Goal: Browse casually: Explore the website without a specific task or goal

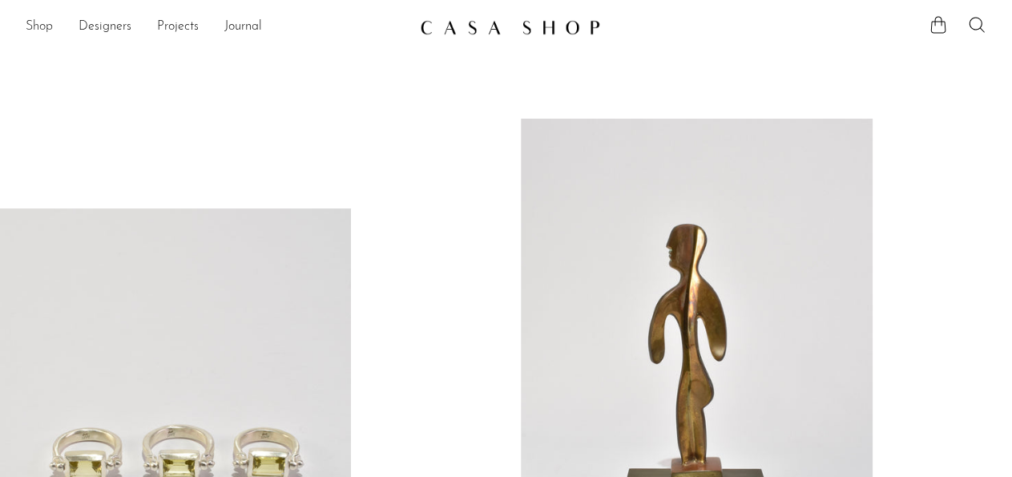
click at [43, 30] on link "Shop" at bounding box center [39, 27] width 27 height 21
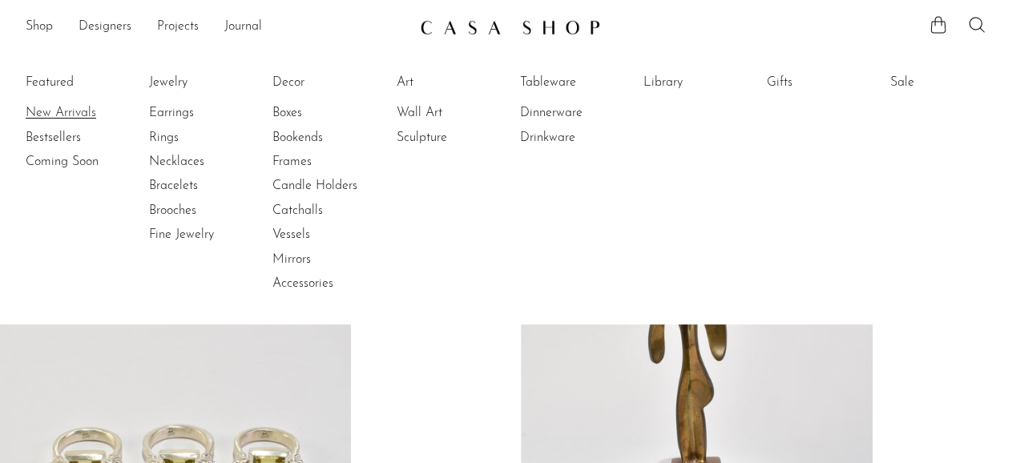
click at [59, 110] on link "New Arrivals" at bounding box center [86, 113] width 120 height 18
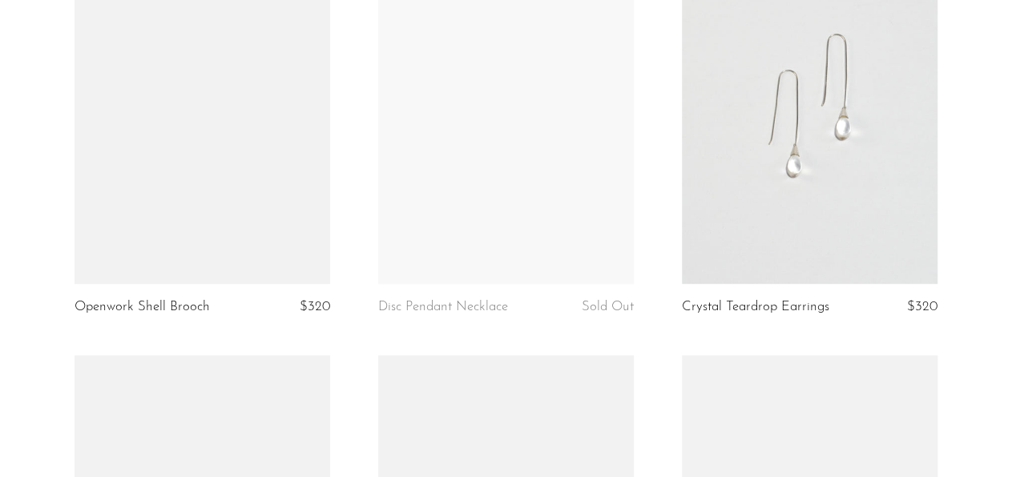
scroll to position [667, 0]
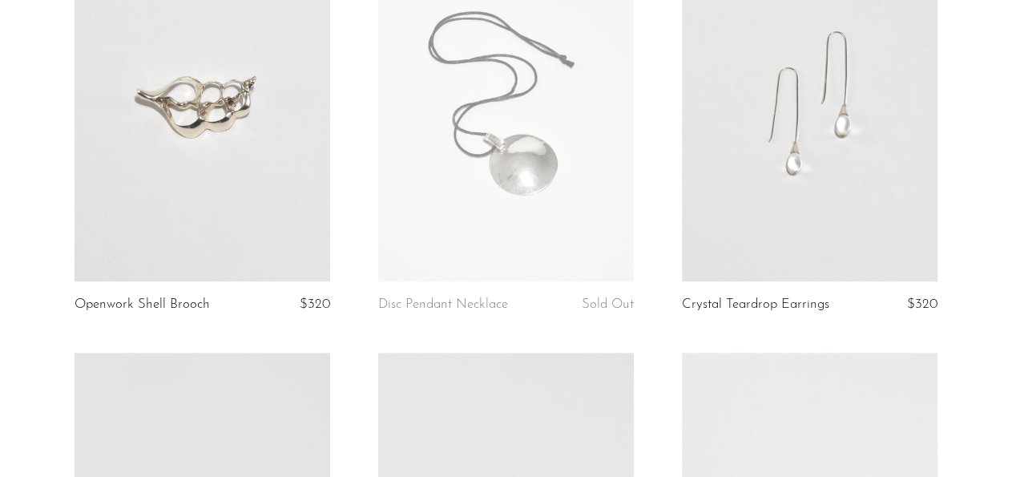
click at [243, 206] on link at bounding box center [203, 102] width 256 height 357
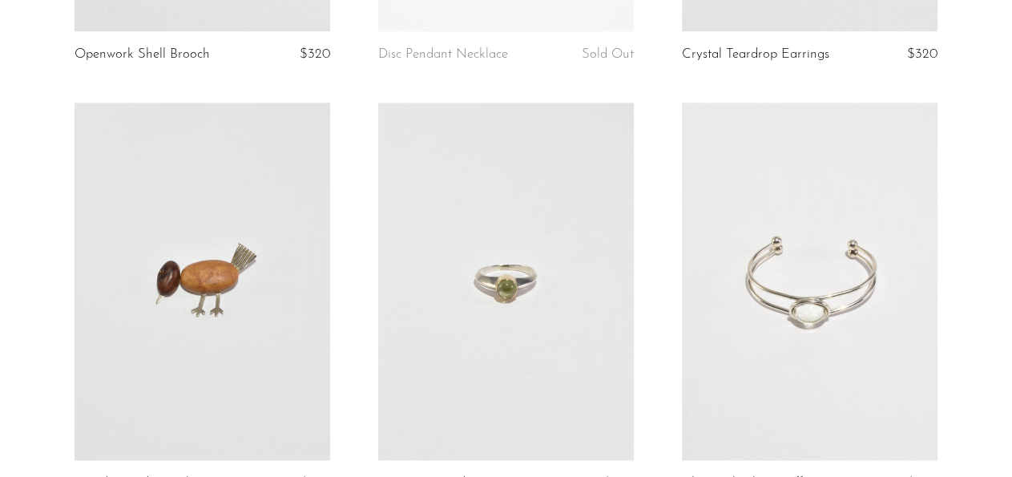
scroll to position [1000, 0]
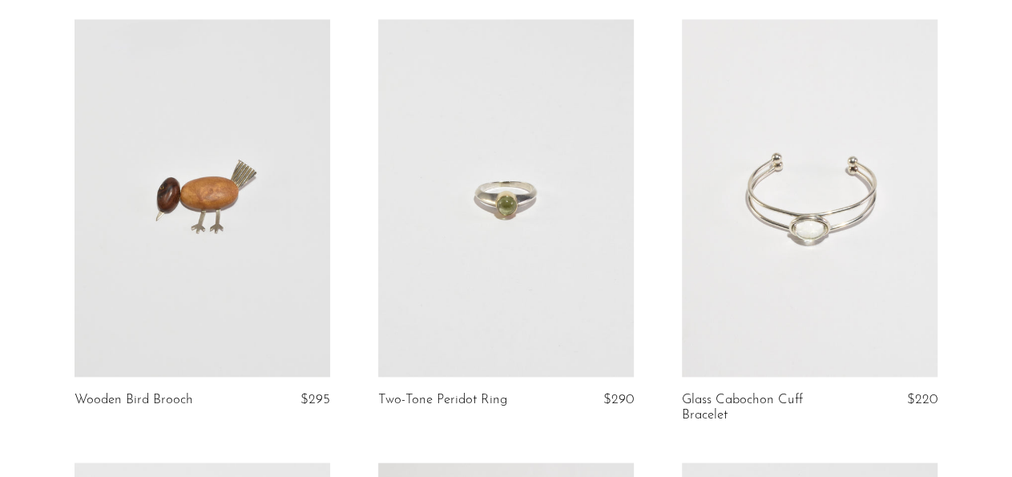
click at [217, 292] on link at bounding box center [203, 197] width 256 height 357
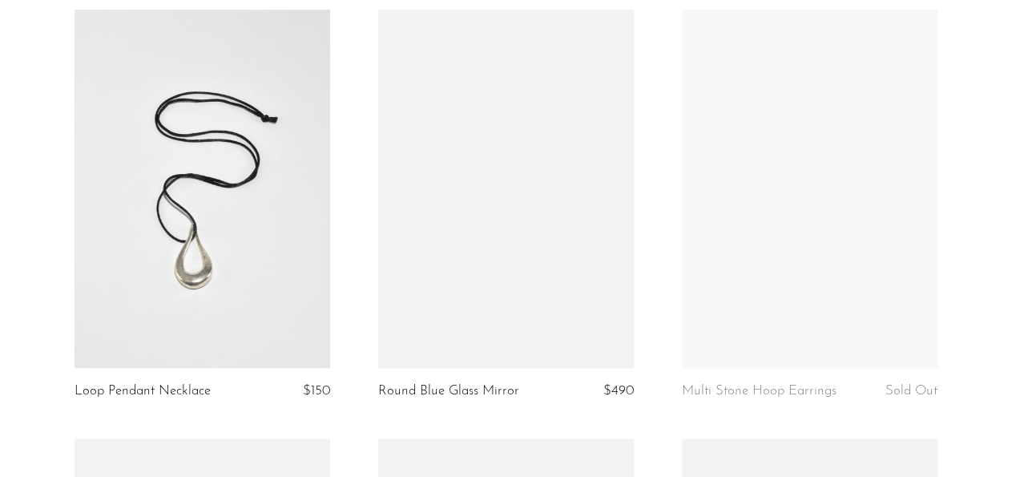
scroll to position [3667, 0]
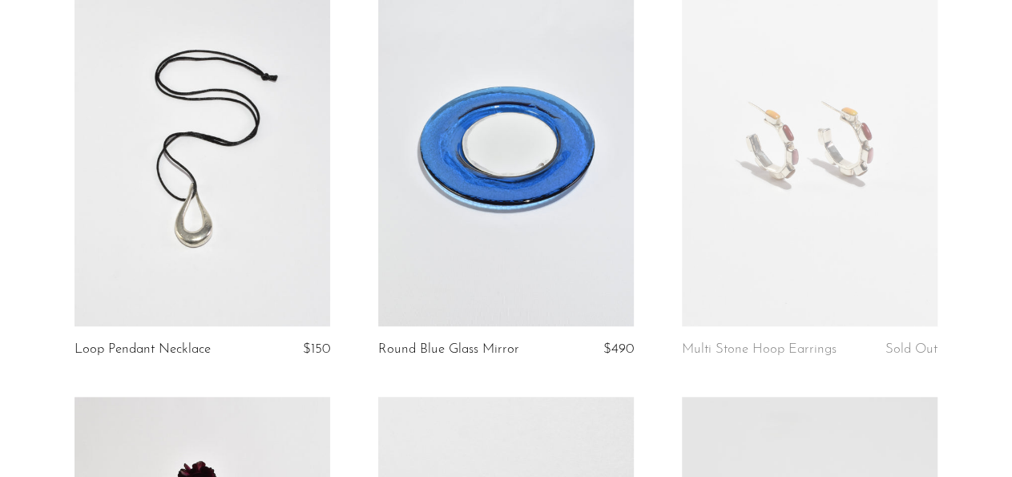
click at [248, 275] on link at bounding box center [203, 146] width 256 height 357
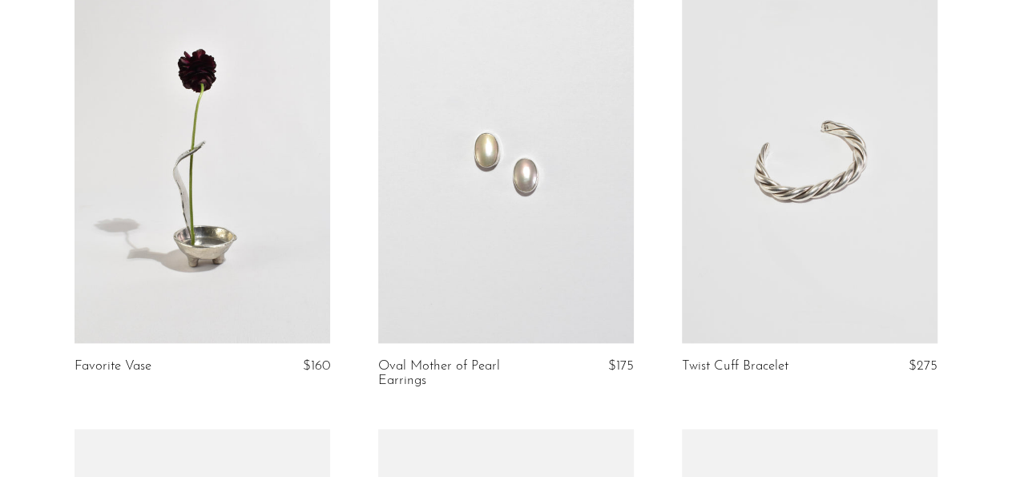
scroll to position [4084, 0]
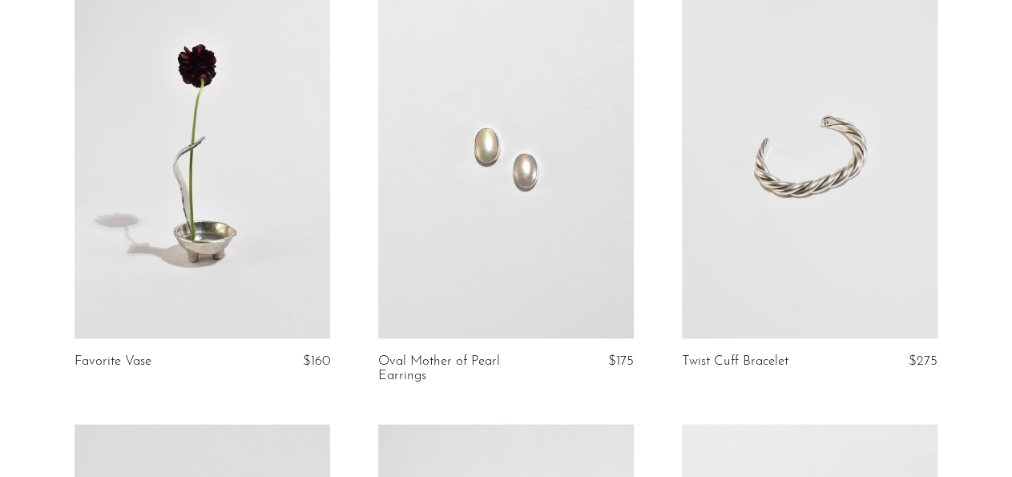
click at [554, 280] on link at bounding box center [506, 158] width 256 height 357
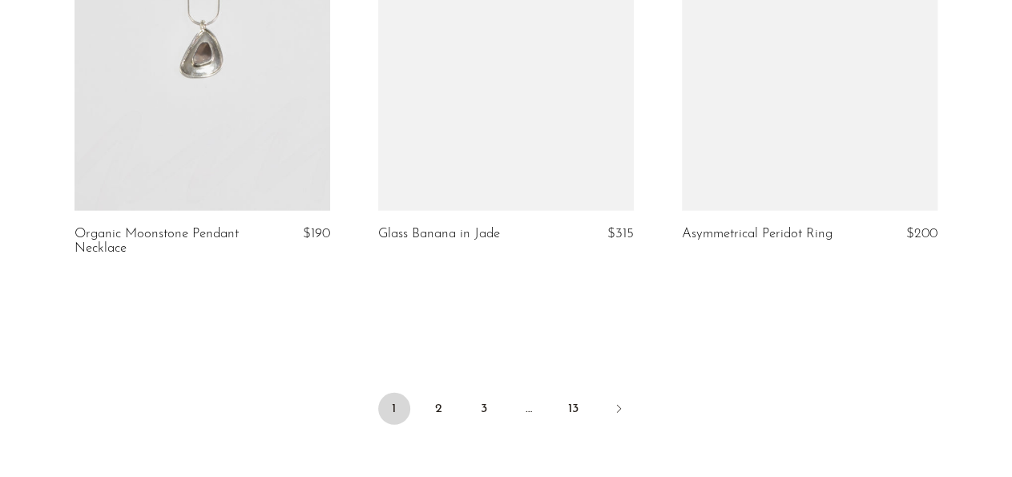
scroll to position [5084, 0]
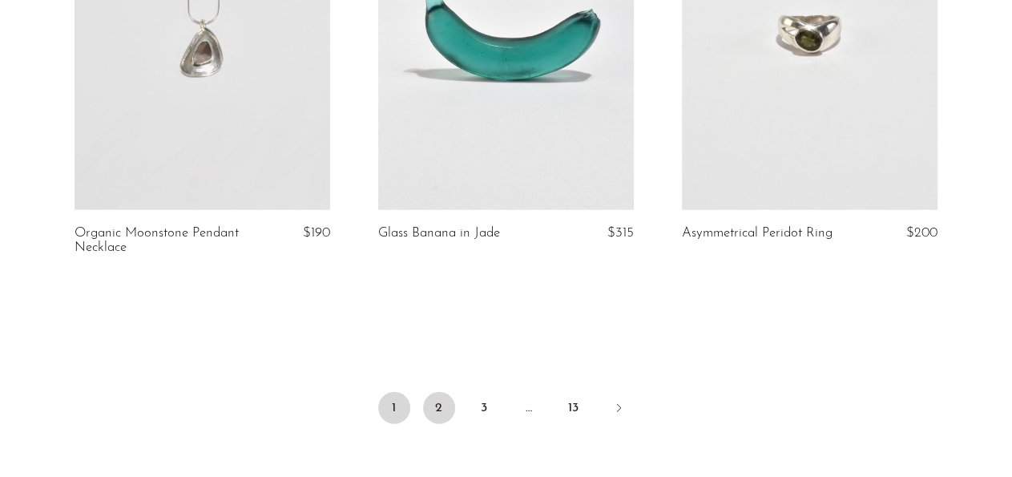
click at [438, 406] on link "2" at bounding box center [439, 408] width 32 height 32
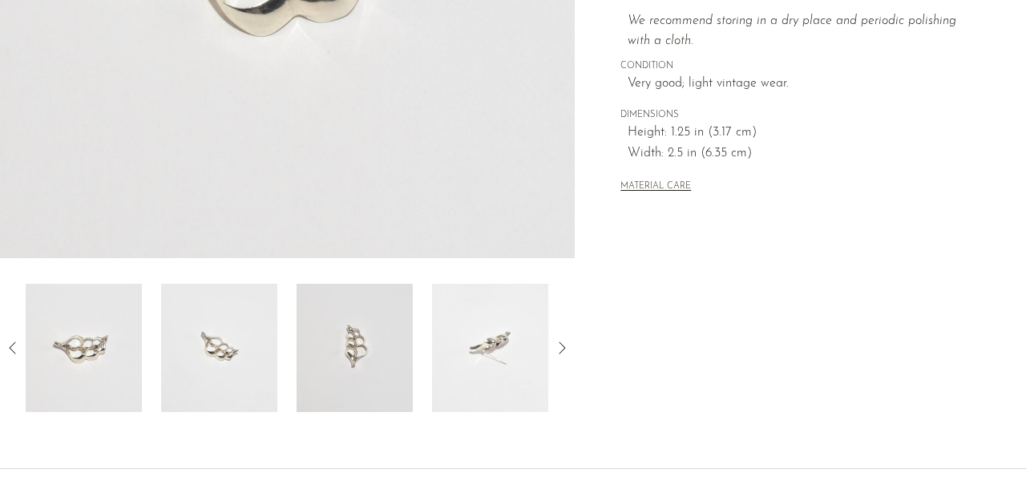
scroll to position [500, 0]
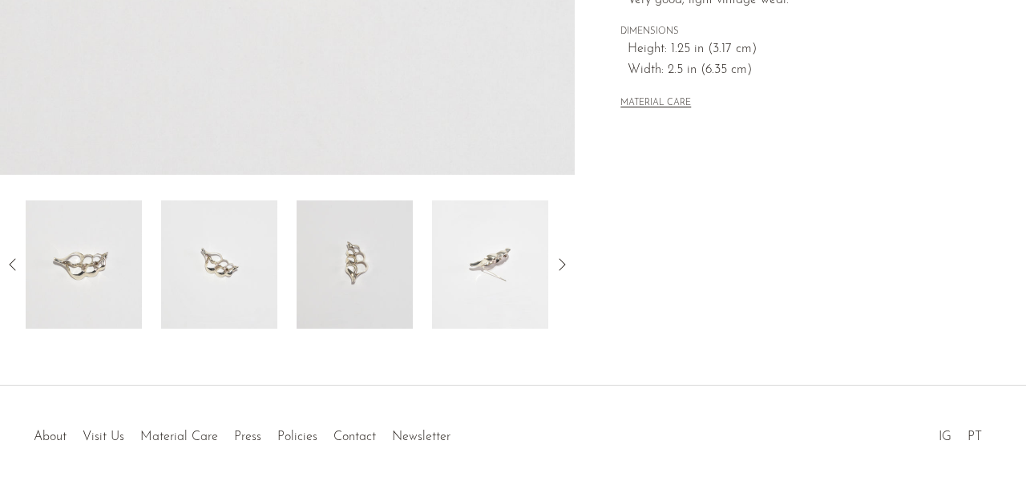
click at [504, 305] on img at bounding box center [490, 264] width 116 height 128
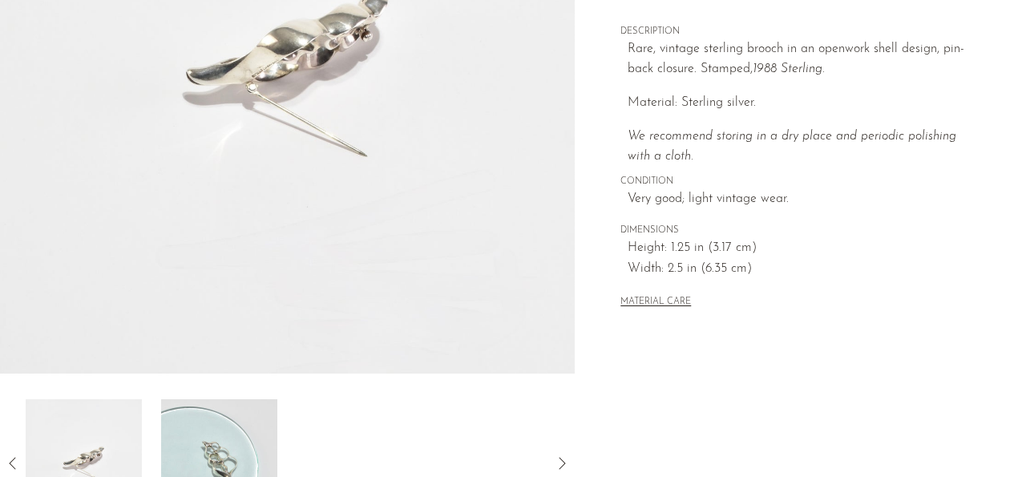
scroll to position [333, 0]
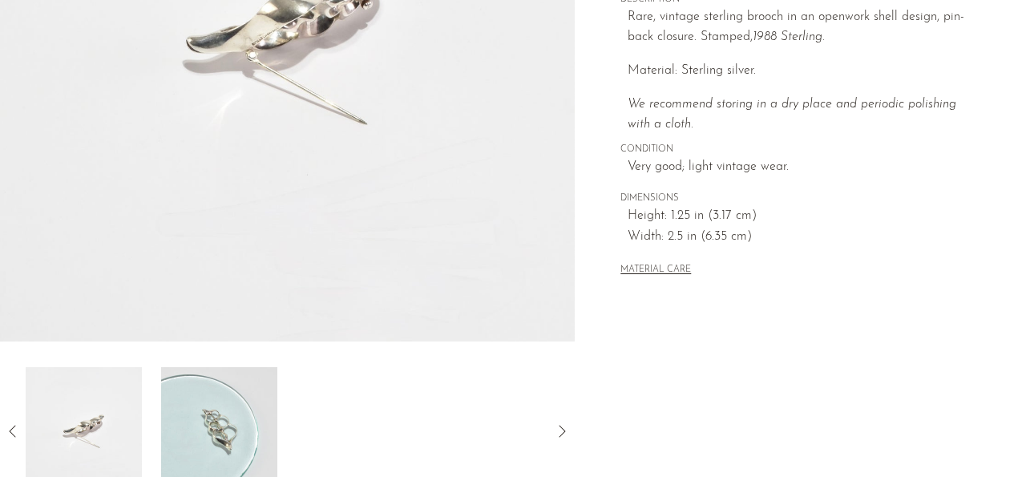
click at [4, 429] on icon at bounding box center [12, 431] width 19 height 19
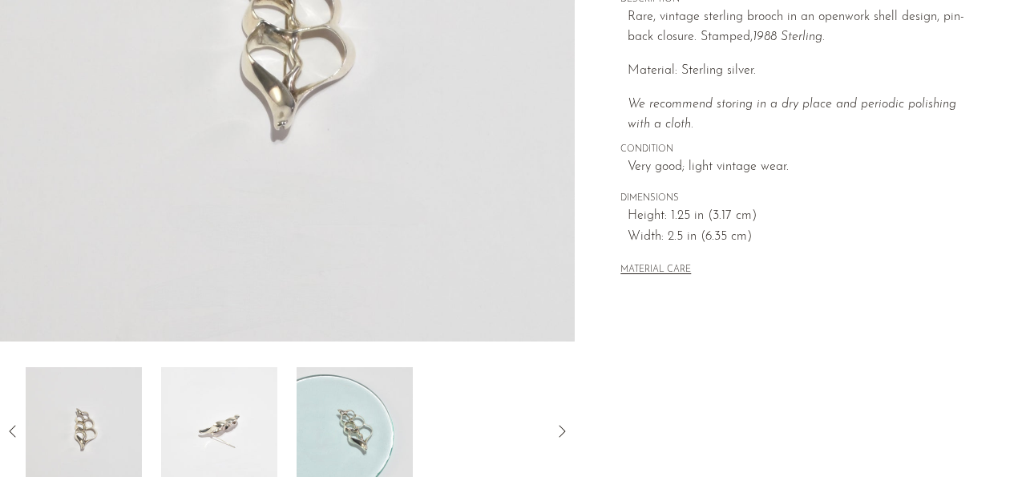
click at [79, 442] on img at bounding box center [84, 431] width 116 height 128
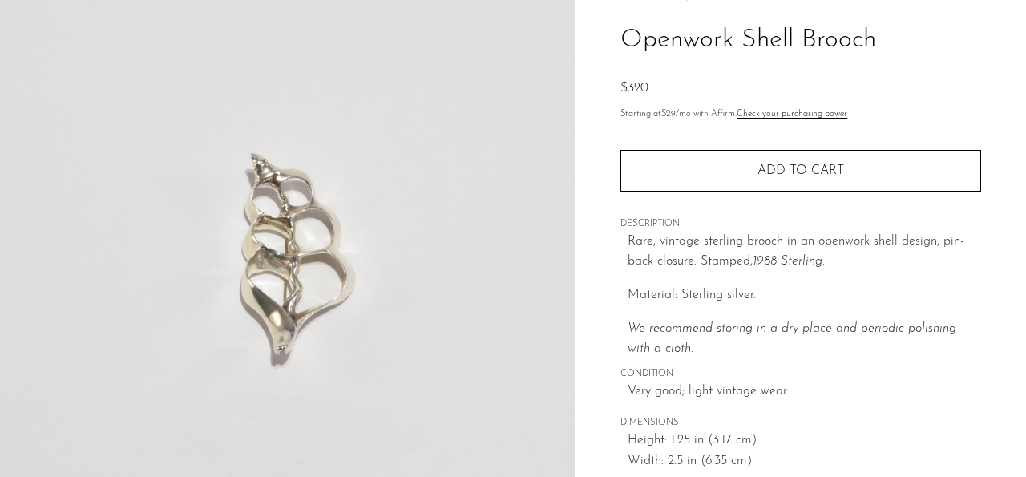
scroll to position [83, 0]
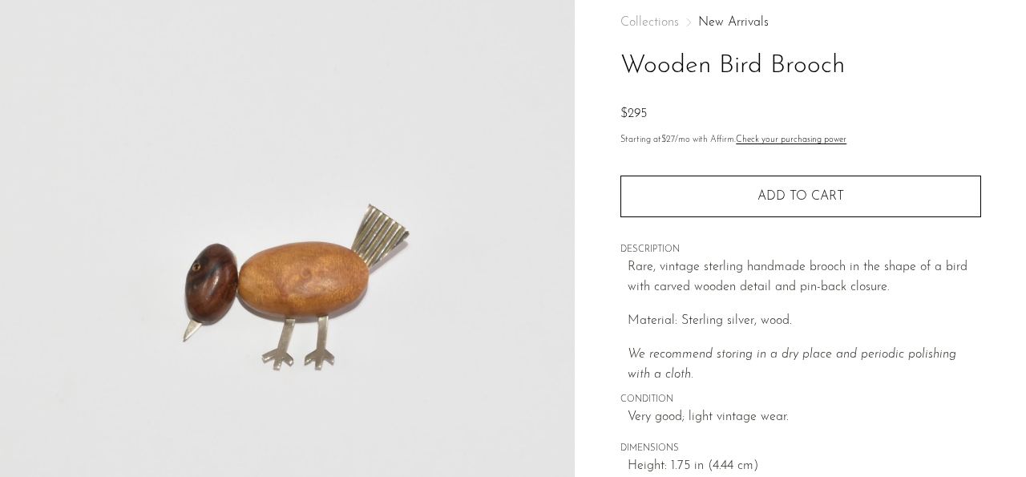
scroll to position [167, 0]
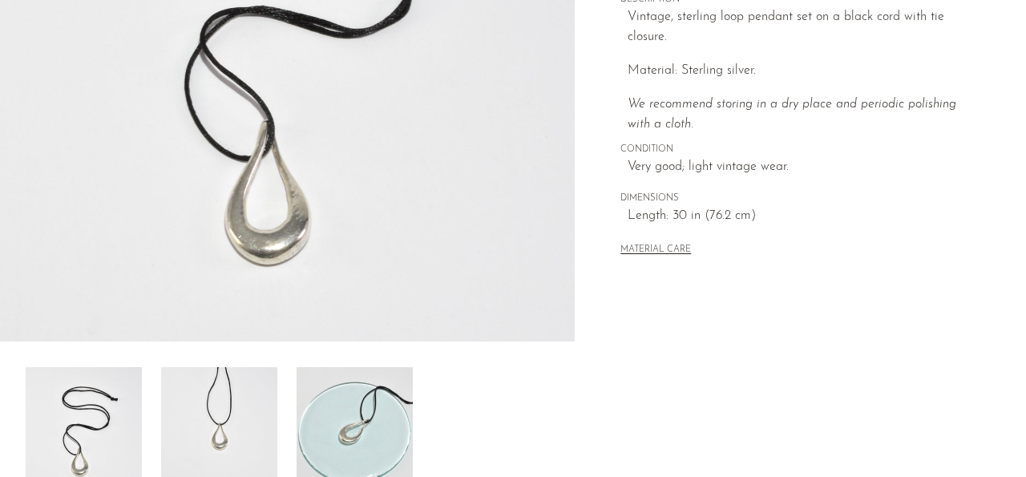
scroll to position [500, 0]
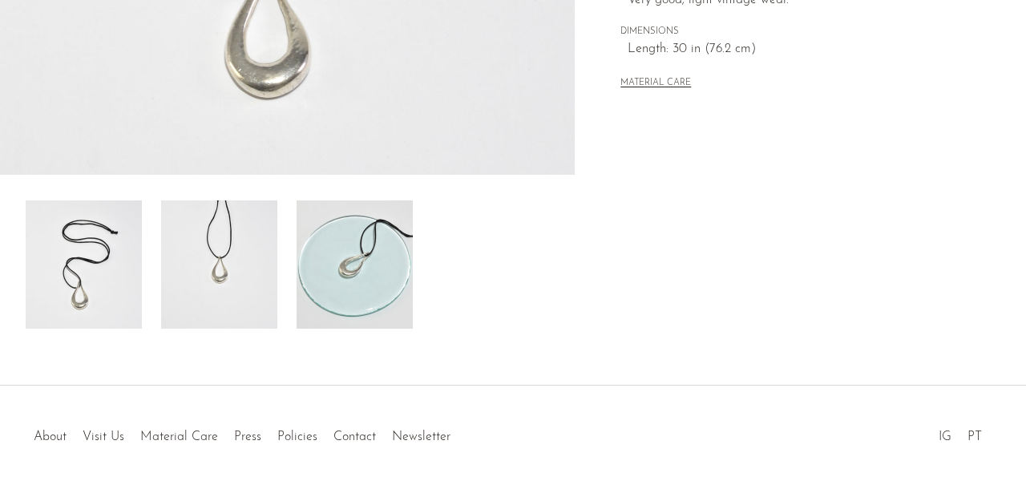
click at [369, 268] on img at bounding box center [354, 264] width 116 height 128
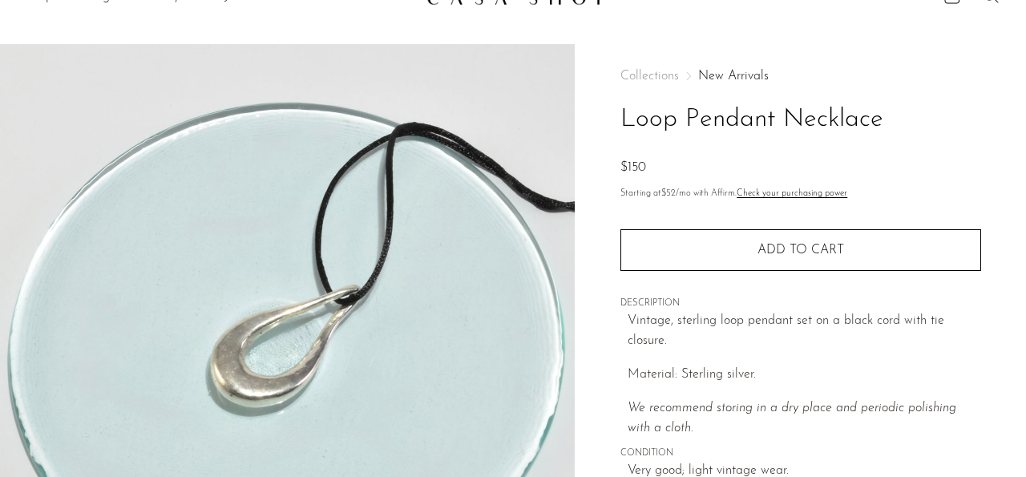
scroll to position [0, 0]
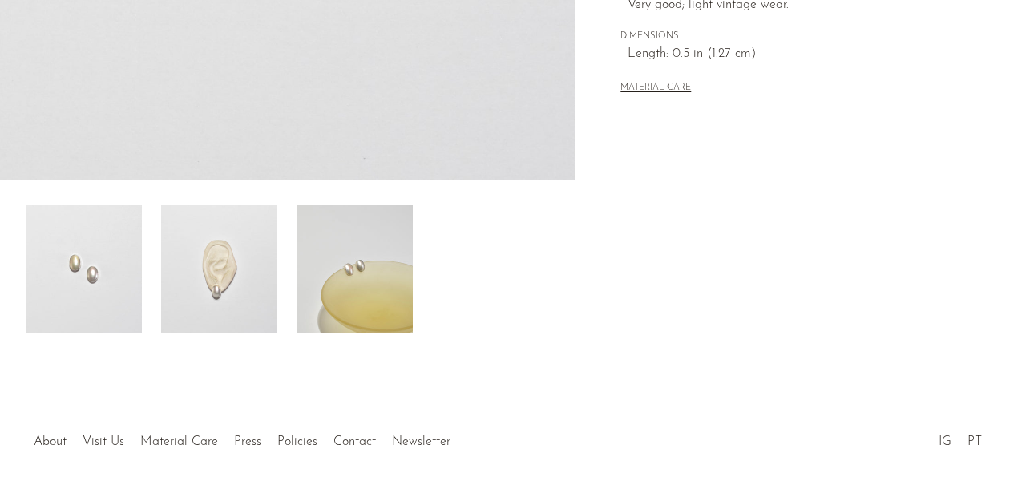
scroll to position [500, 0]
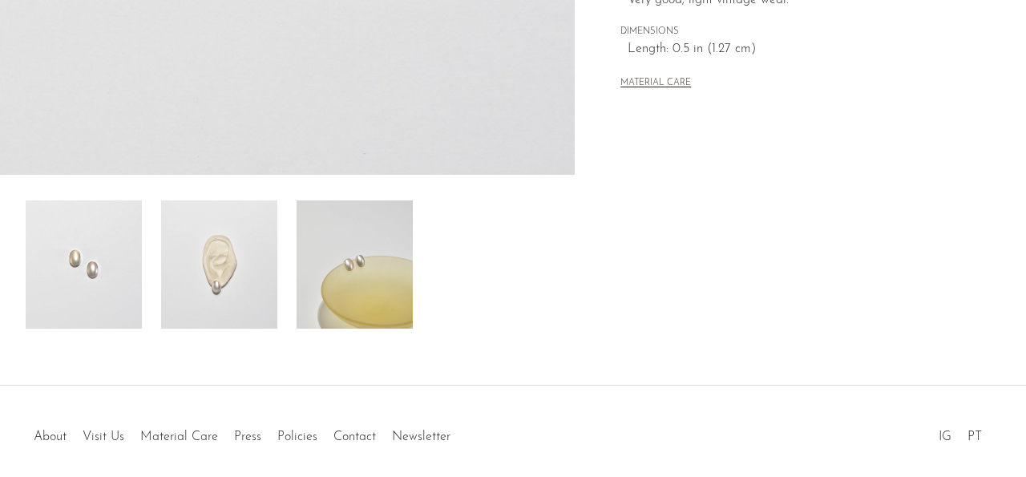
click at [227, 301] on img at bounding box center [219, 264] width 116 height 128
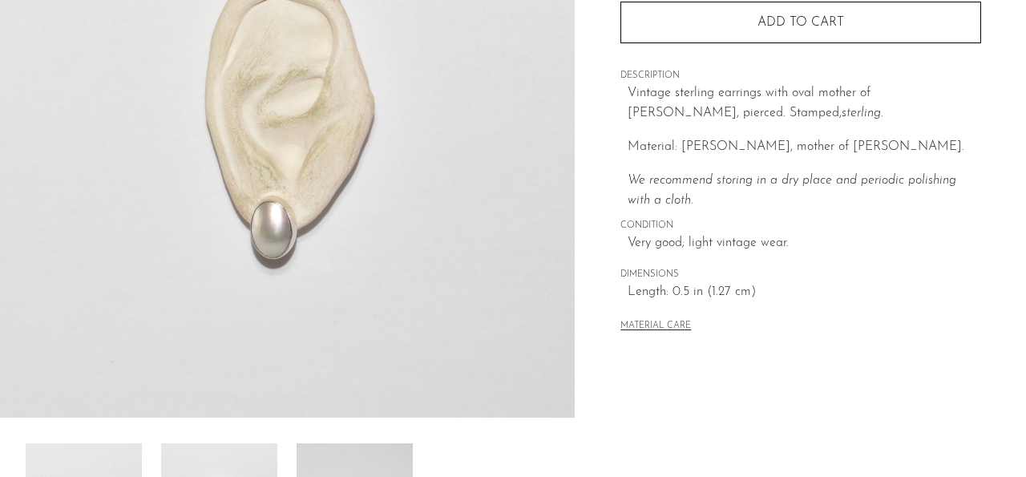
scroll to position [250, 0]
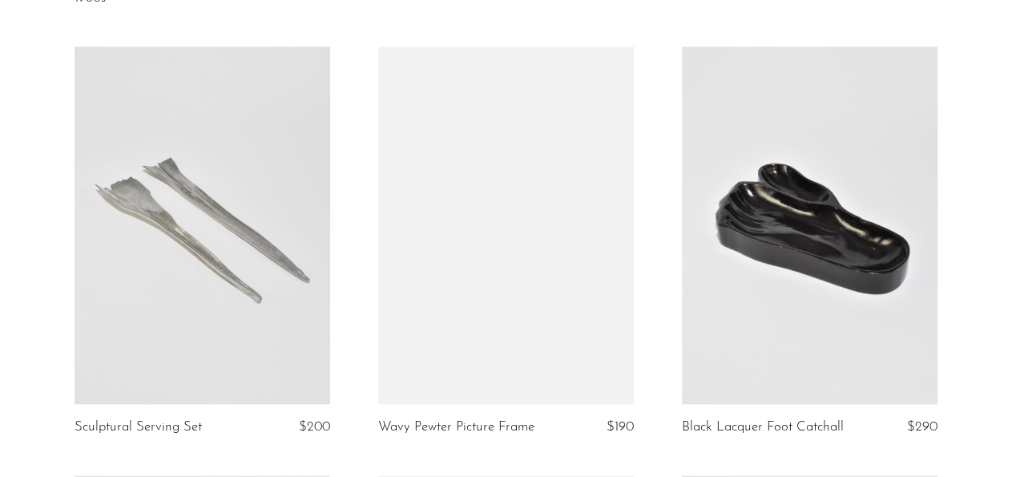
scroll to position [1000, 0]
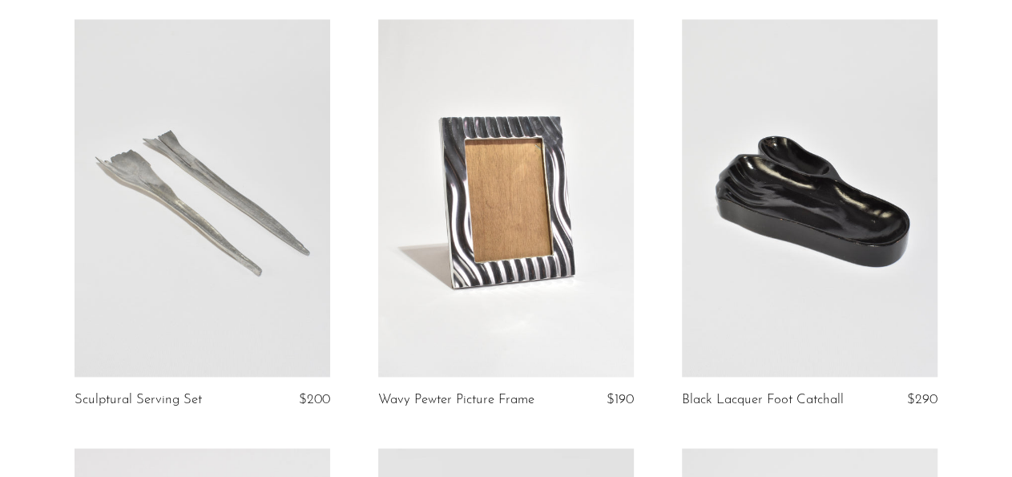
click at [256, 300] on link at bounding box center [203, 197] width 256 height 357
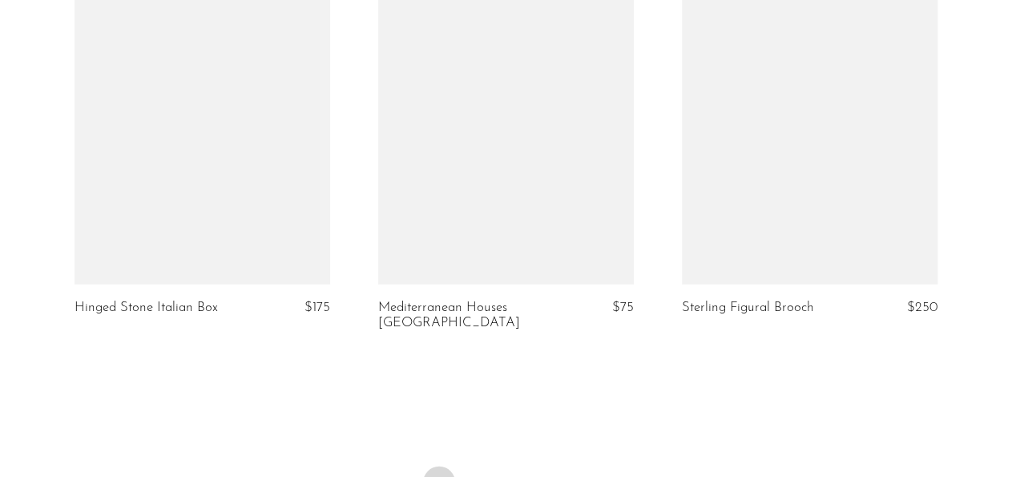
scroll to position [5000, 0]
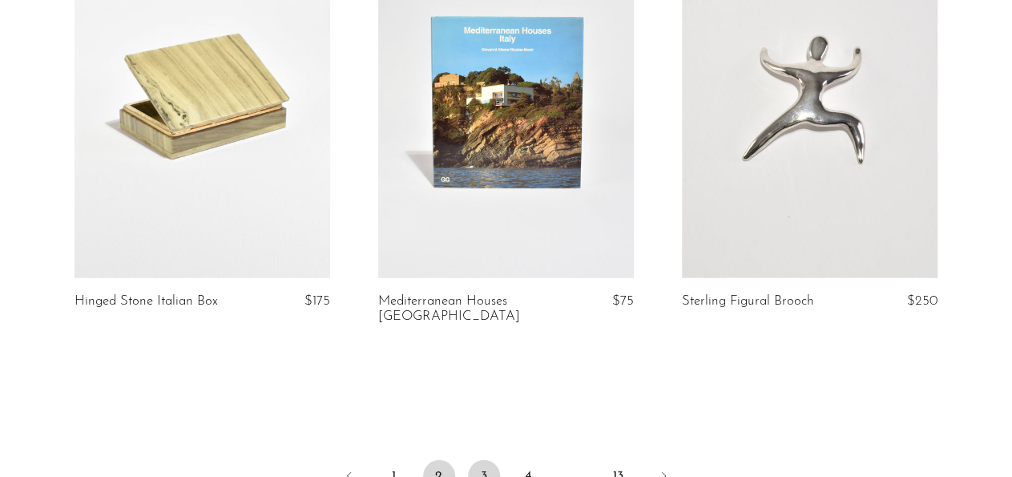
click at [491, 460] on link "3" at bounding box center [484, 476] width 32 height 32
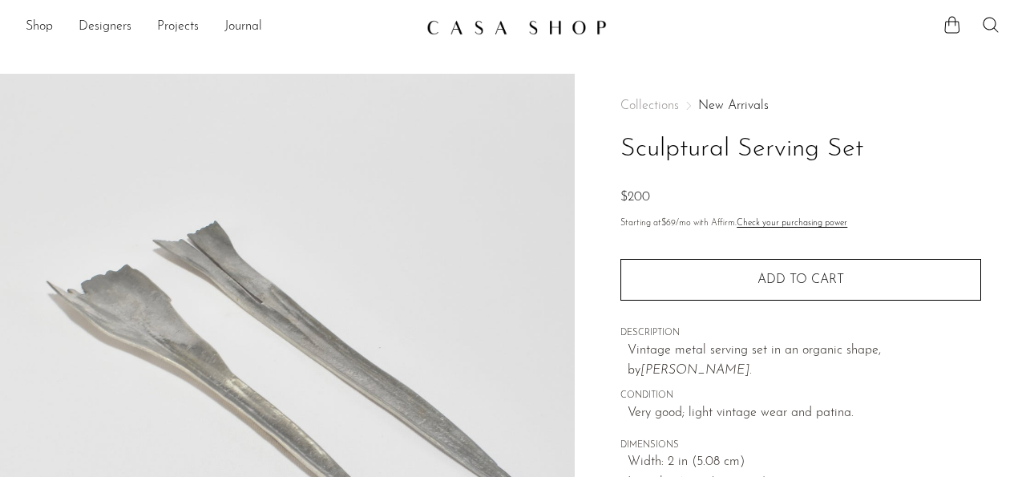
scroll to position [83, 0]
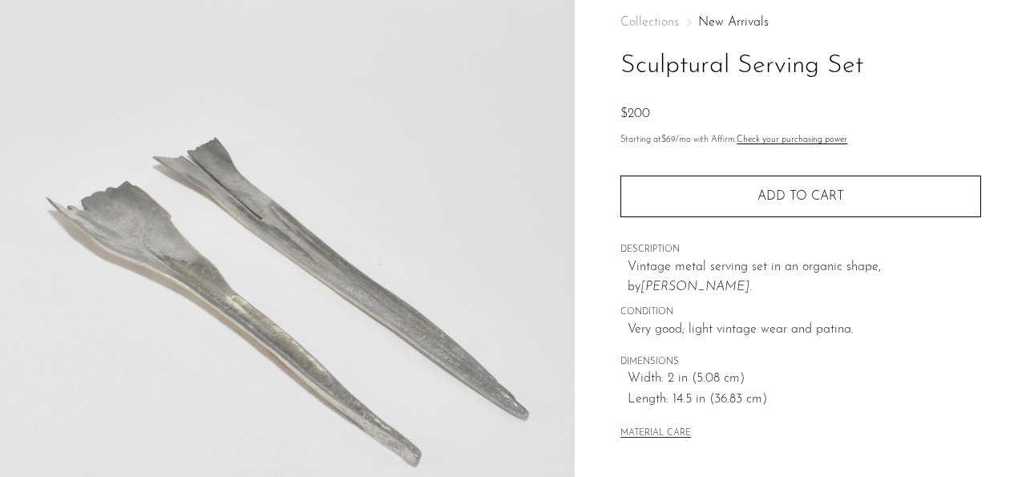
click at [663, 428] on button "MATERIAL CARE" at bounding box center [655, 434] width 71 height 12
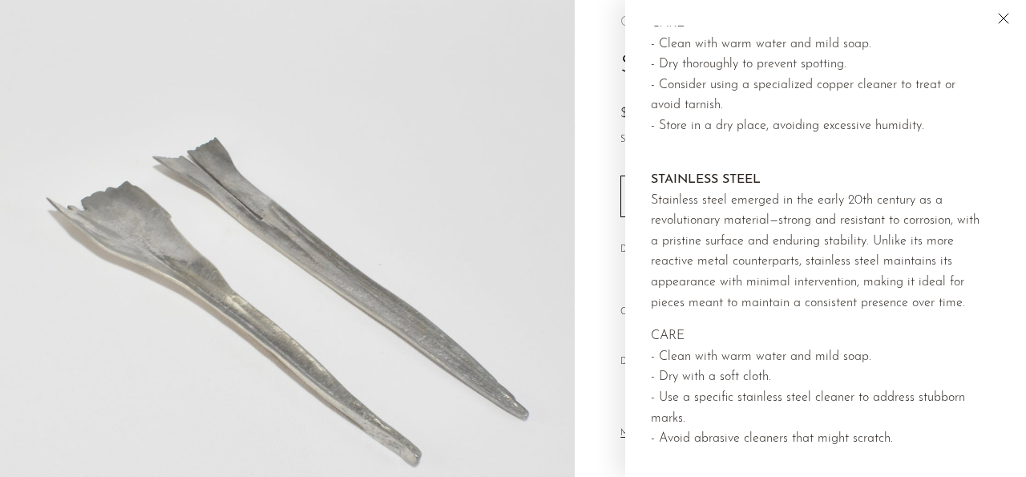
scroll to position [1922, 0]
click at [466, 248] on img at bounding box center [287, 290] width 575 height 601
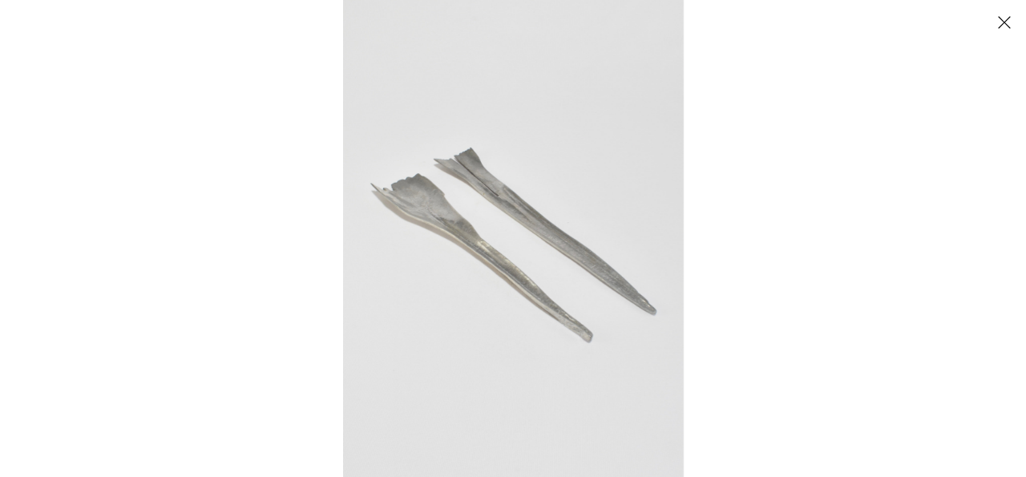
click at [784, 227] on div at bounding box center [856, 238] width 1026 height 477
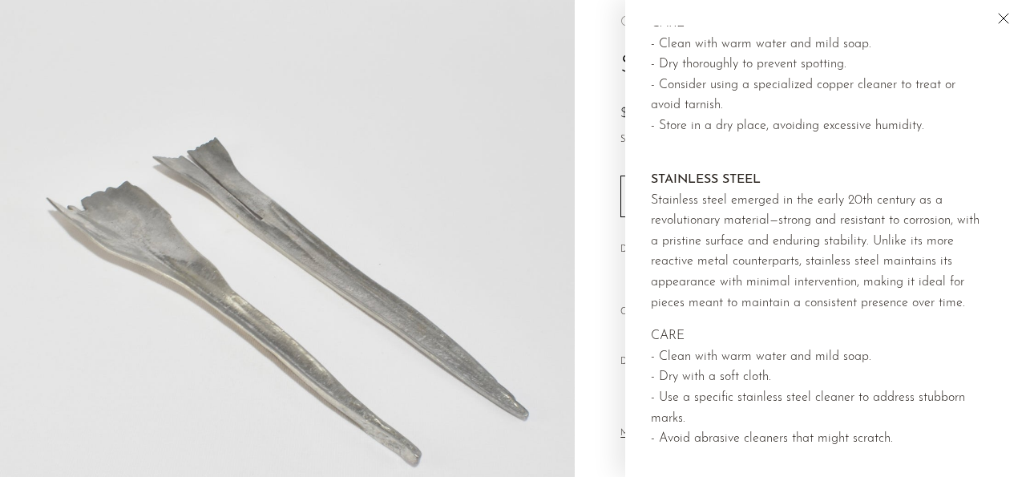
click at [601, 131] on div "Collections New Arrivals Sculptural Serving Set $200 Starting at $69 /mo with A…" at bounding box center [800, 367] width 451 height 755
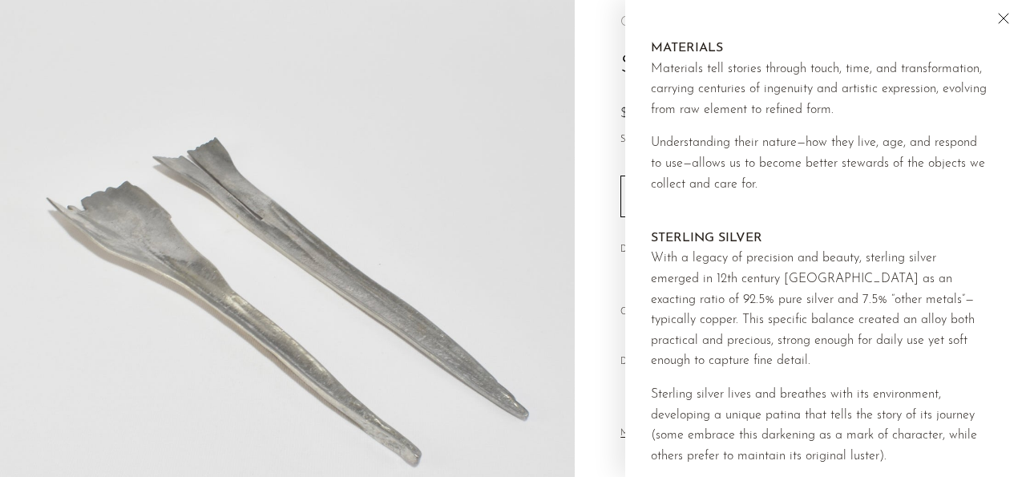
click at [994, 15] on icon "Close" at bounding box center [1003, 18] width 19 height 19
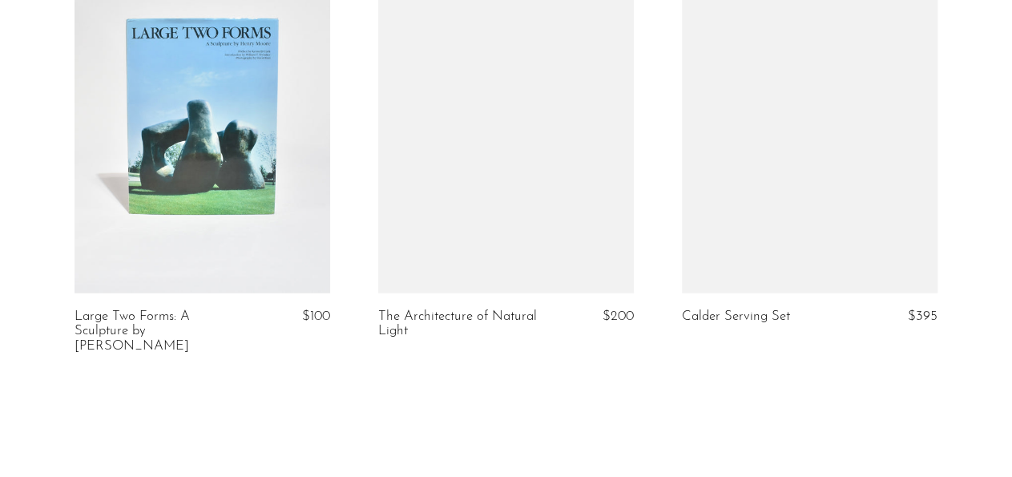
scroll to position [5167, 0]
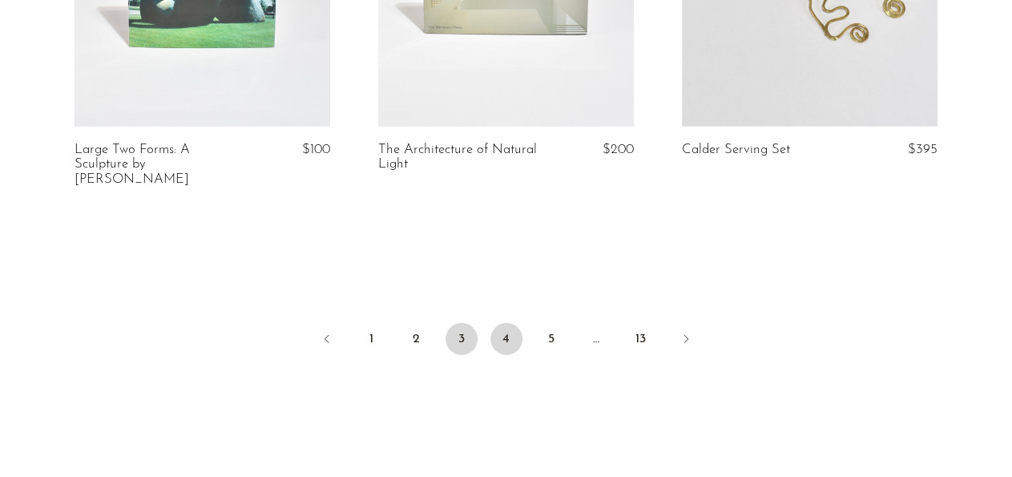
click at [507, 323] on link "4" at bounding box center [506, 339] width 32 height 32
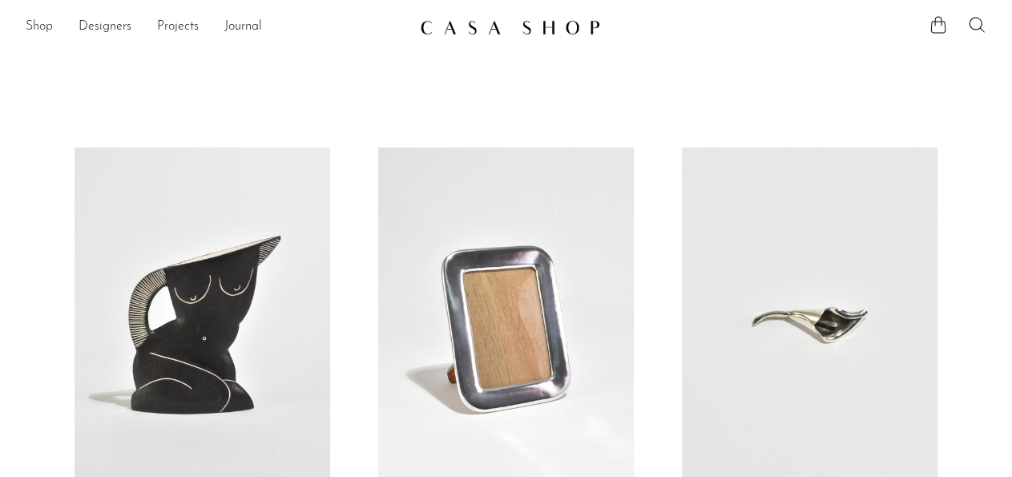
click at [42, 30] on link "Shop" at bounding box center [39, 27] width 27 height 21
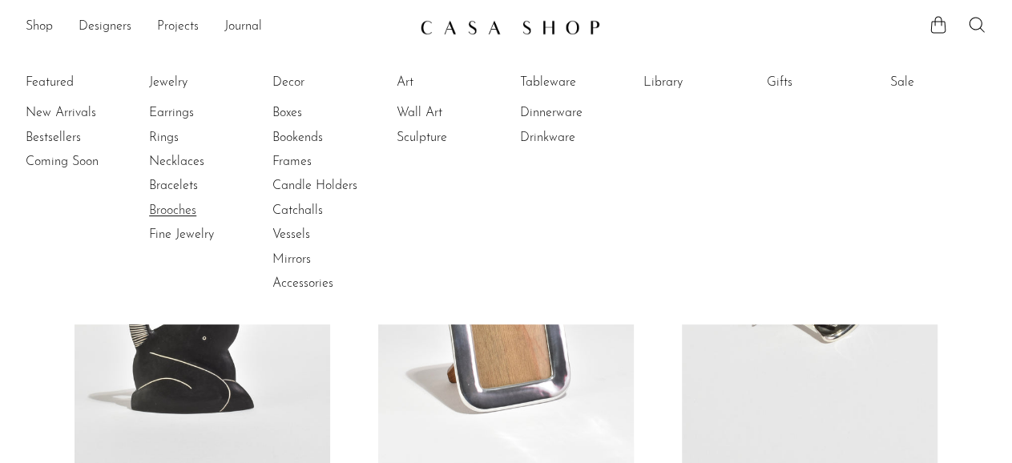
click at [175, 212] on link "Brooches" at bounding box center [209, 211] width 120 height 18
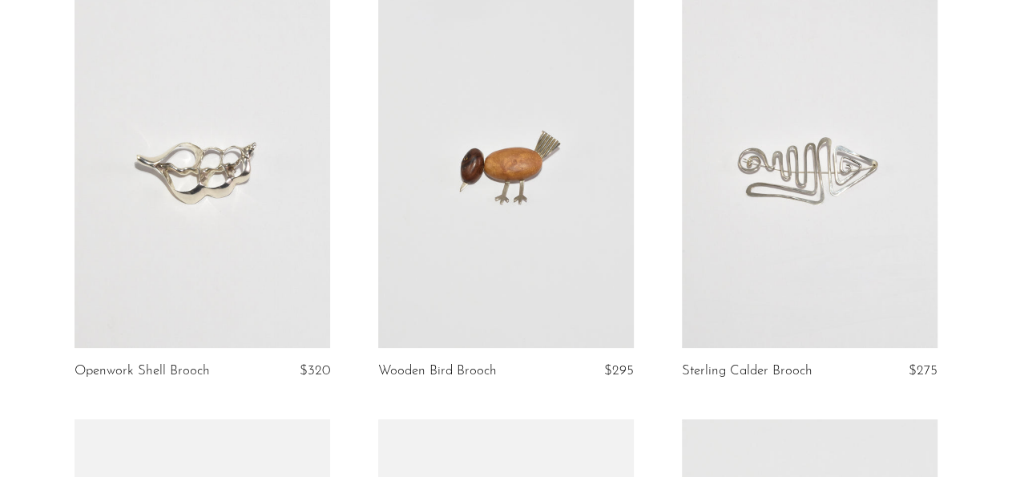
scroll to position [250, 0]
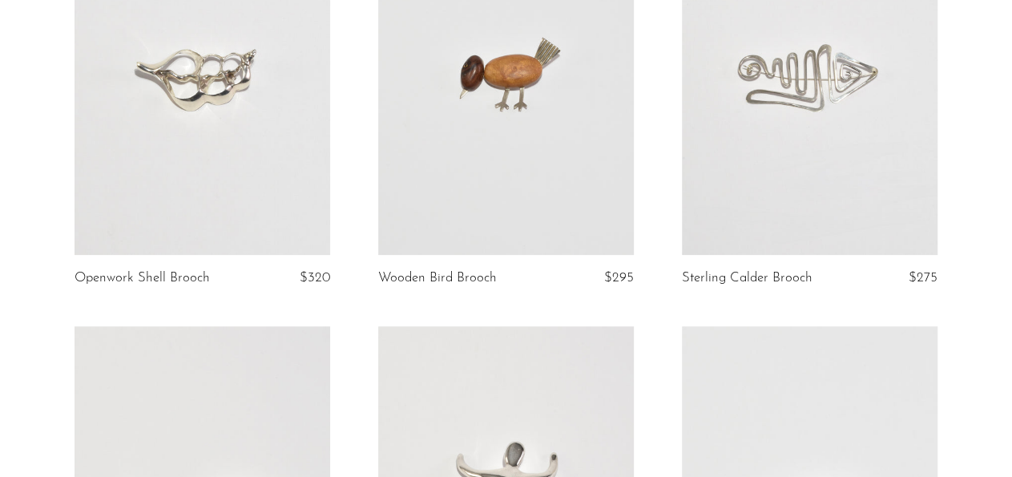
click at [815, 160] on link at bounding box center [810, 75] width 256 height 357
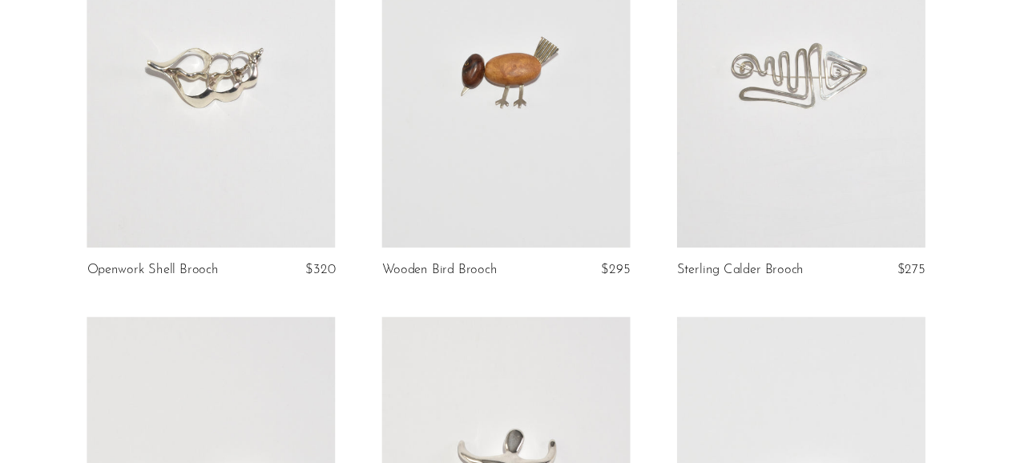
scroll to position [0, 0]
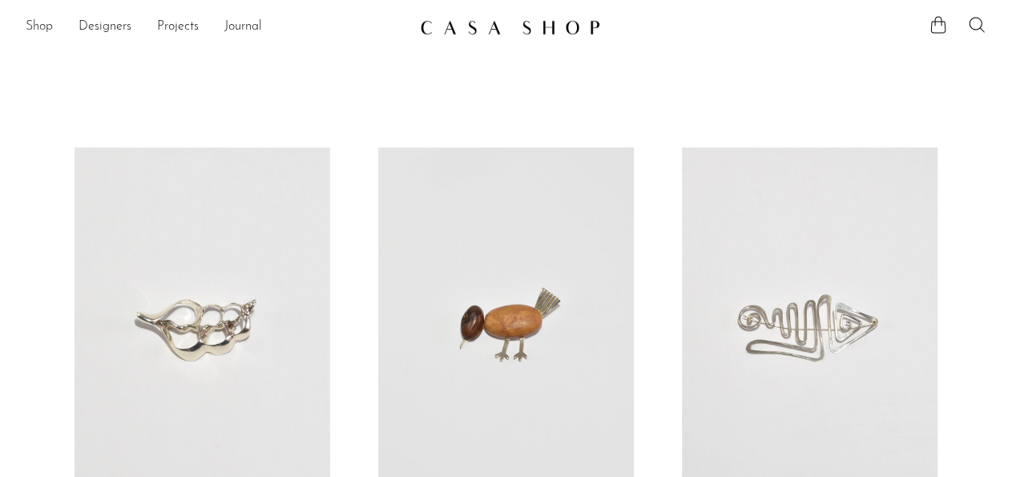
click at [42, 29] on link "Shop" at bounding box center [39, 27] width 27 height 21
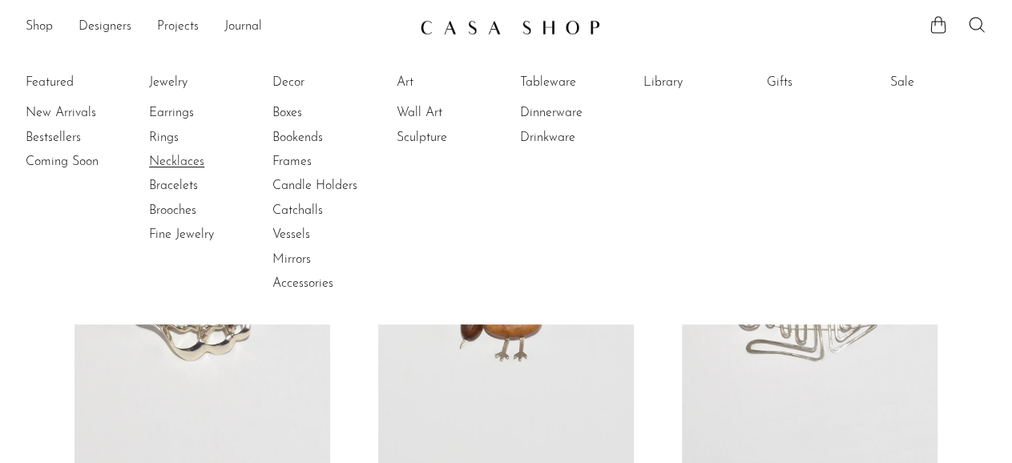
click at [161, 161] on link "Necklaces" at bounding box center [209, 162] width 120 height 18
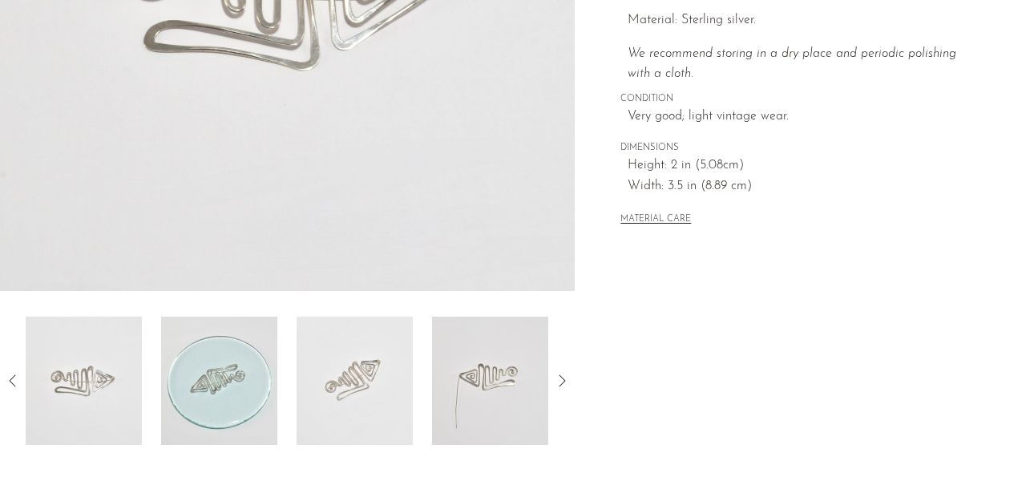
scroll to position [417, 0]
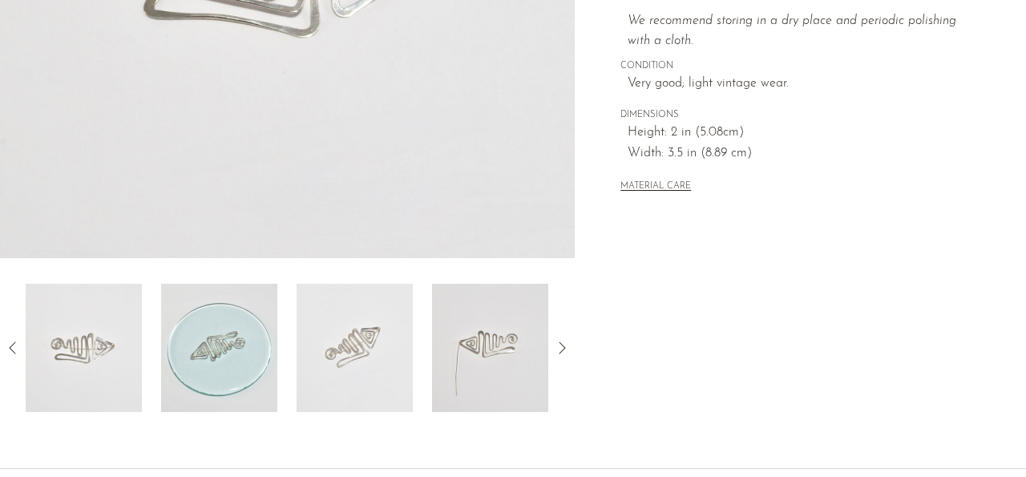
click at [473, 367] on img at bounding box center [490, 348] width 116 height 128
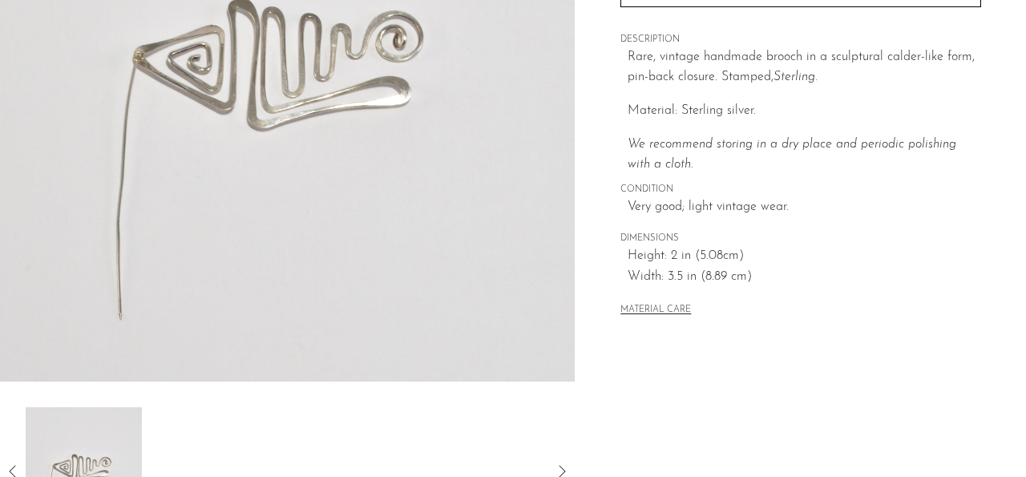
scroll to position [167, 0]
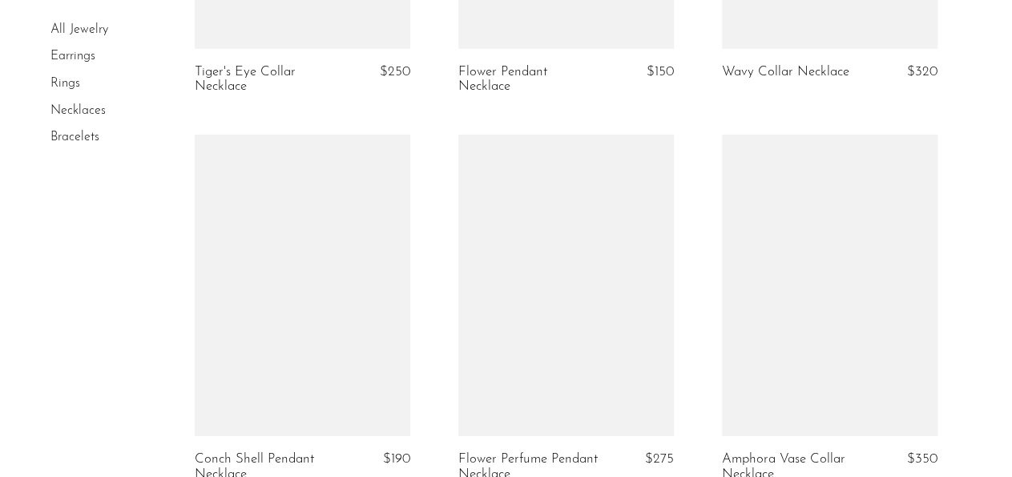
scroll to position [2417, 0]
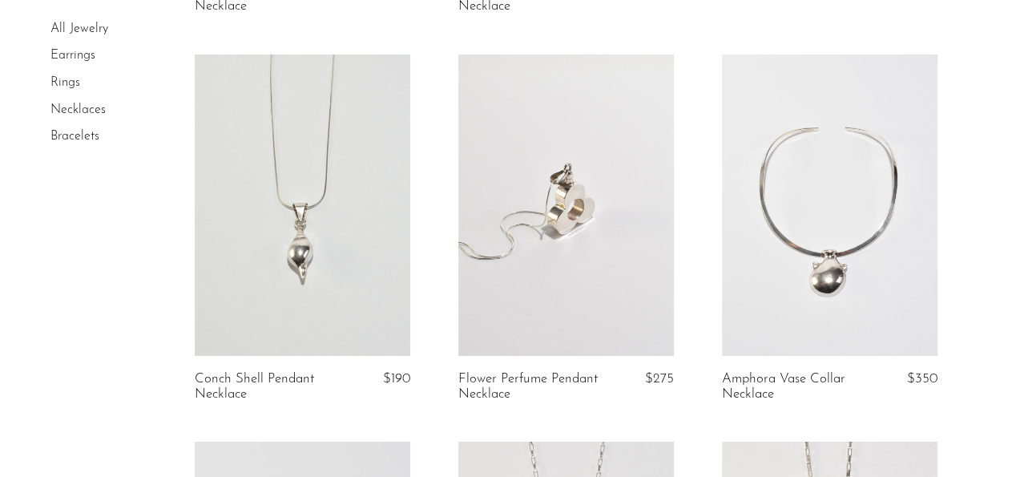
click at [860, 301] on link at bounding box center [830, 204] width 216 height 301
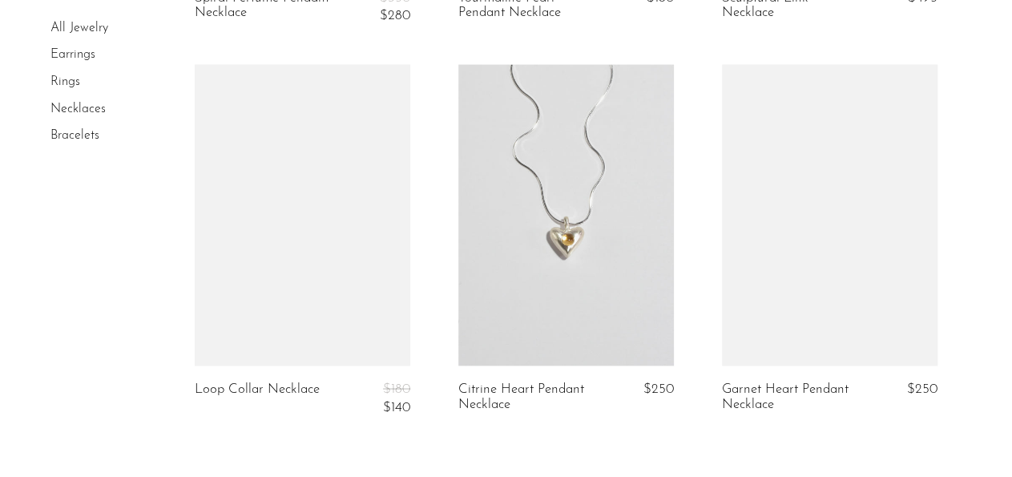
scroll to position [4334, 0]
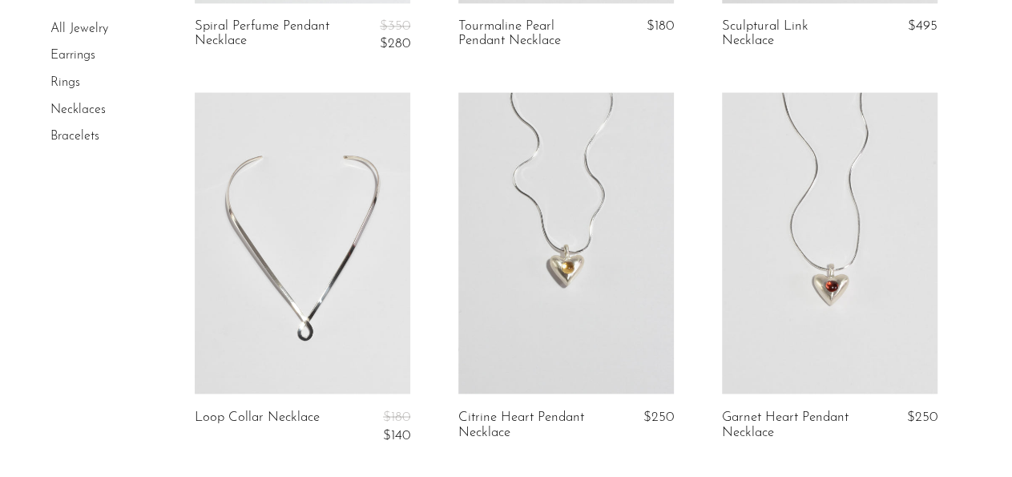
click at [208, 345] on link at bounding box center [303, 242] width 216 height 301
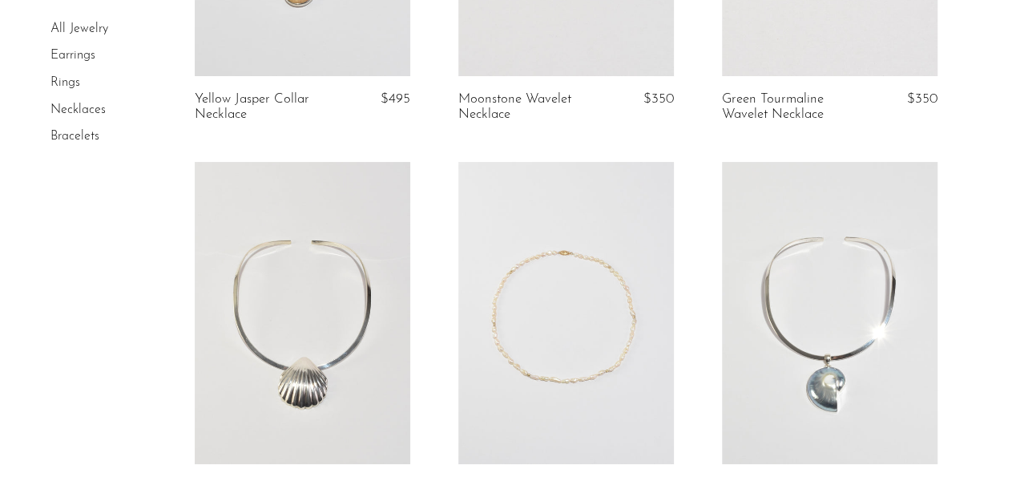
scroll to position [2834, 0]
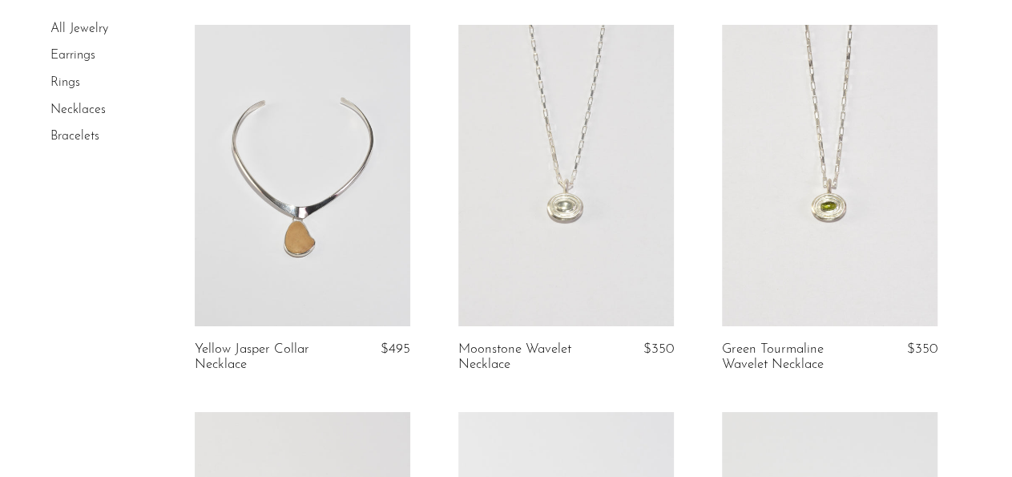
click at [347, 274] on link at bounding box center [303, 175] width 216 height 301
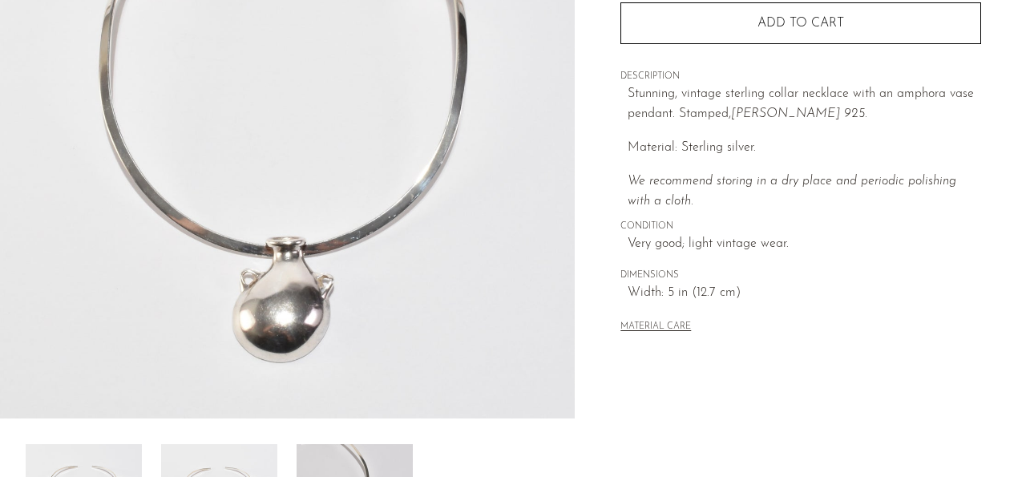
scroll to position [250, 0]
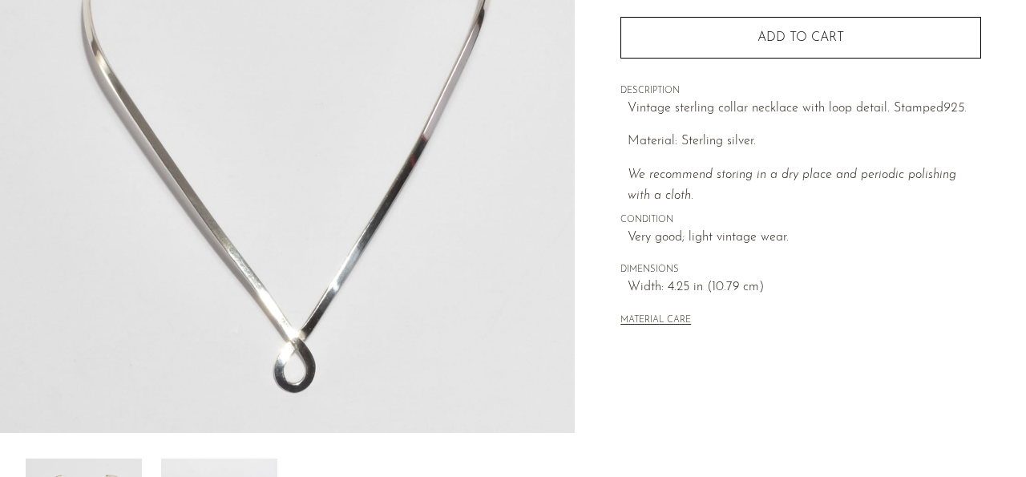
scroll to position [333, 0]
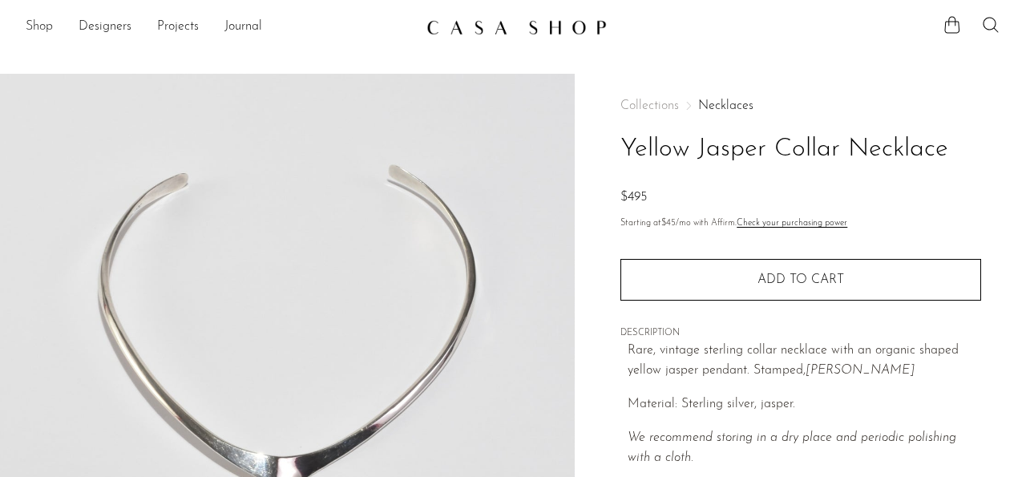
click at [43, 30] on link "Shop" at bounding box center [39, 27] width 27 height 21
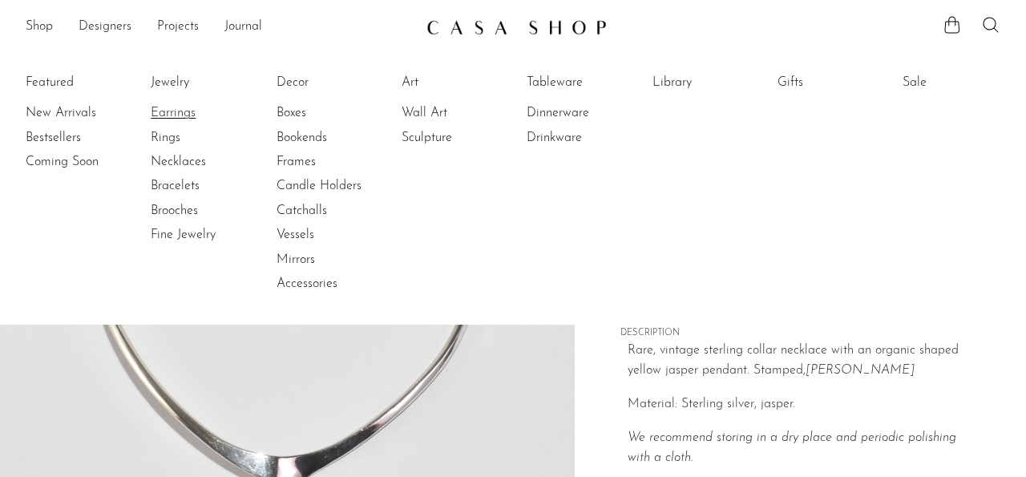
click at [179, 108] on link "Earrings" at bounding box center [211, 113] width 120 height 18
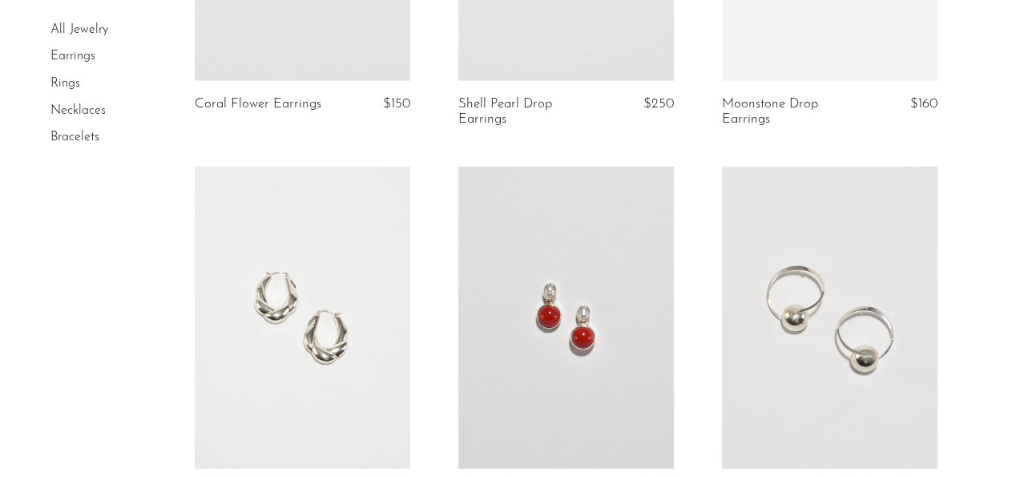
scroll to position [2000, 0]
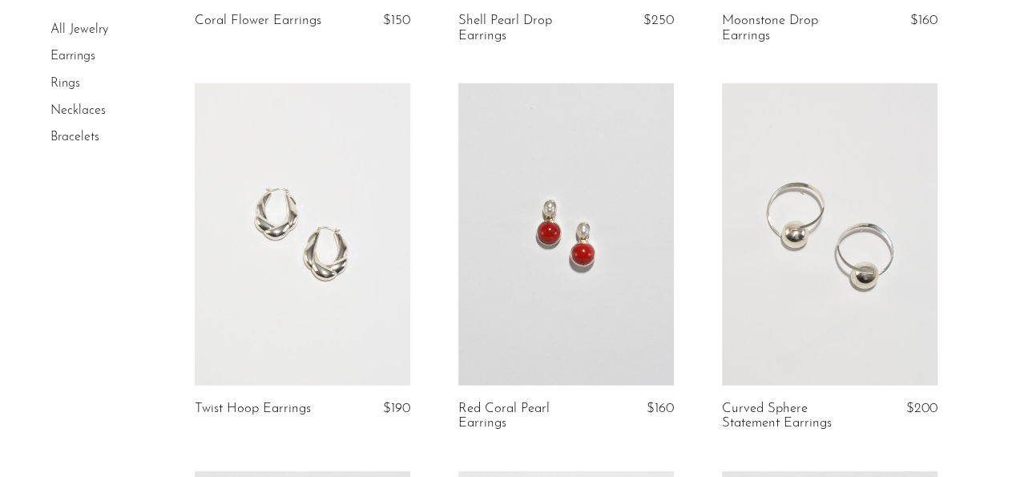
click at [494, 342] on link at bounding box center [566, 233] width 216 height 301
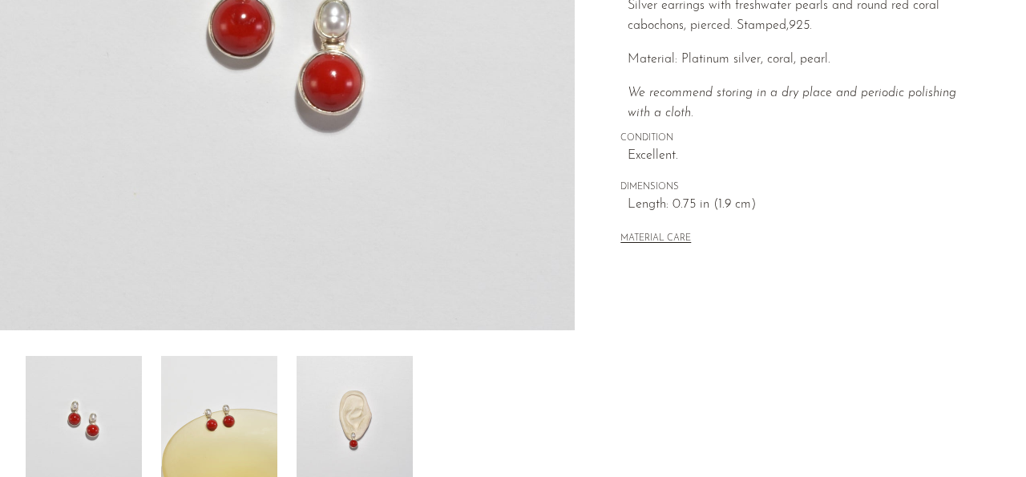
scroll to position [500, 0]
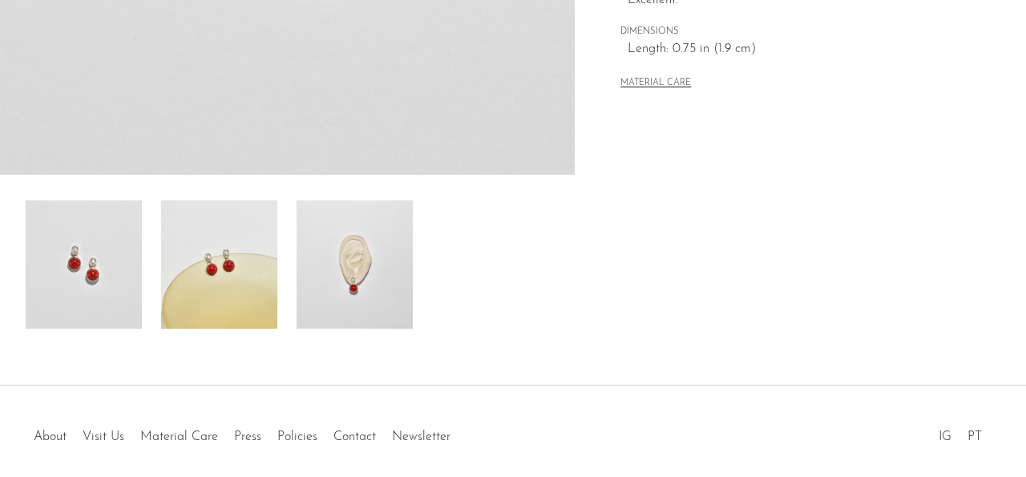
click at [350, 294] on img at bounding box center [354, 264] width 116 height 128
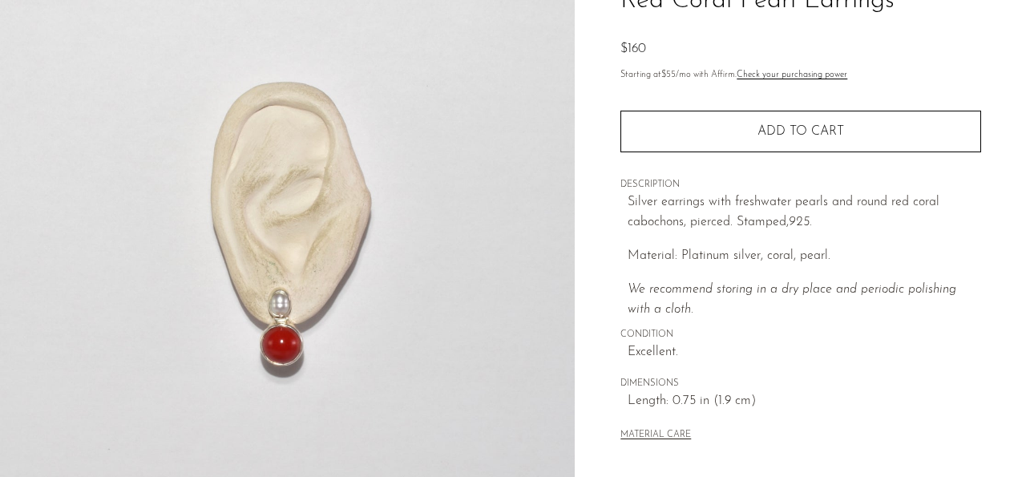
scroll to position [167, 0]
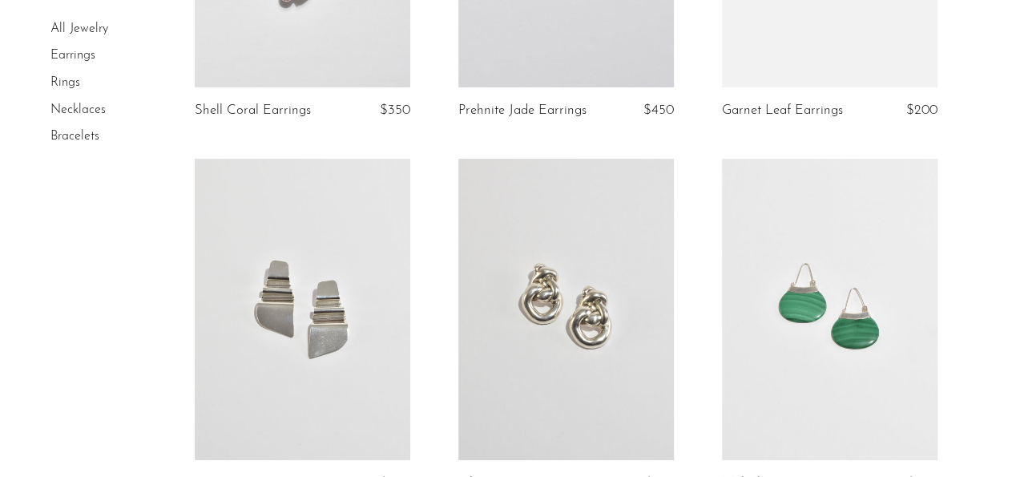
scroll to position [3167, 0]
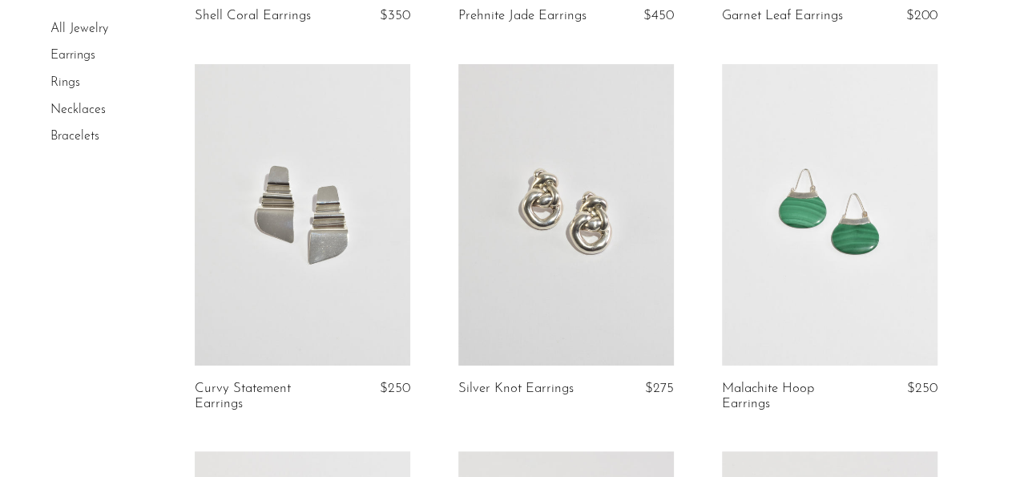
click at [901, 329] on link at bounding box center [830, 214] width 216 height 301
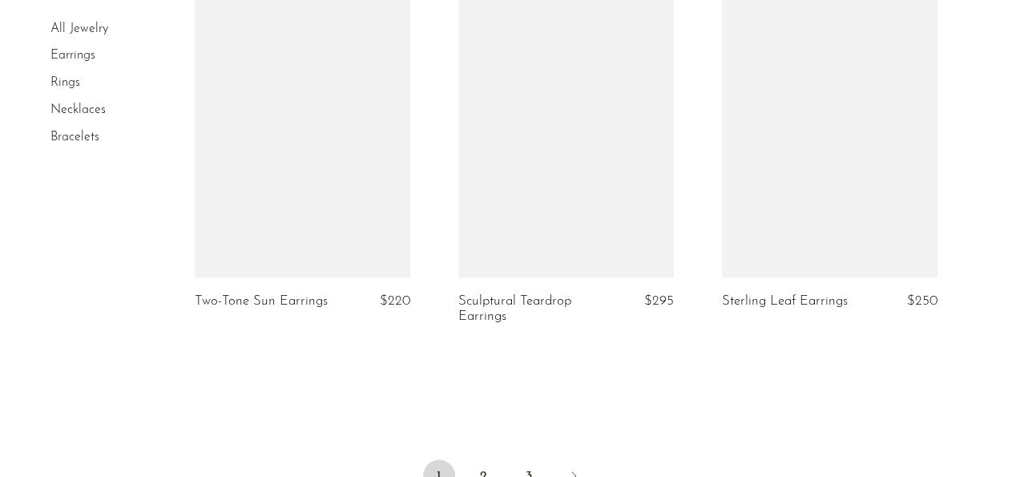
scroll to position [4500, 0]
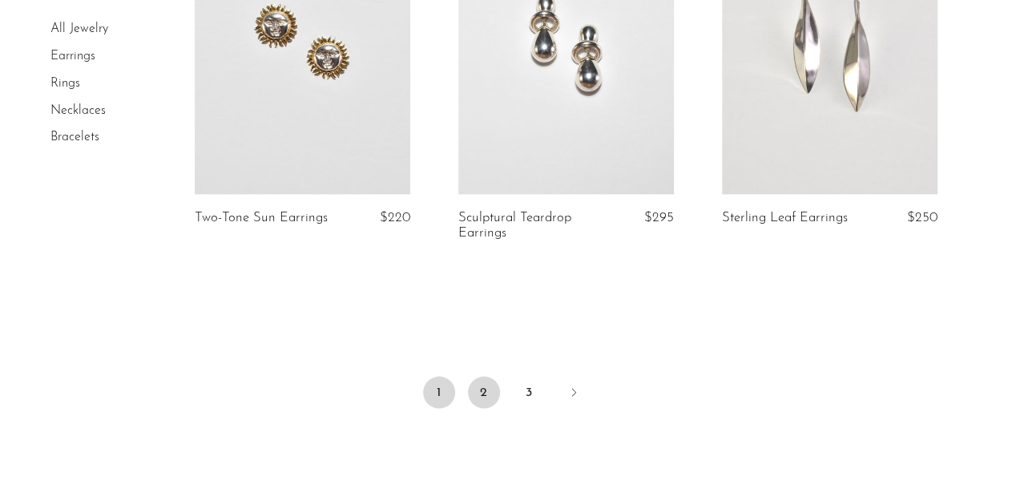
click at [490, 391] on link "2" at bounding box center [484, 392] width 32 height 32
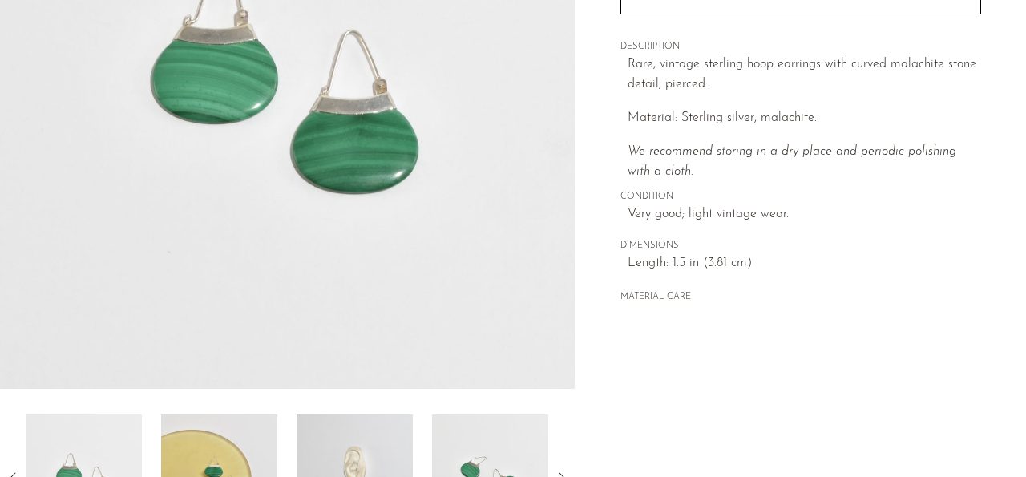
scroll to position [333, 0]
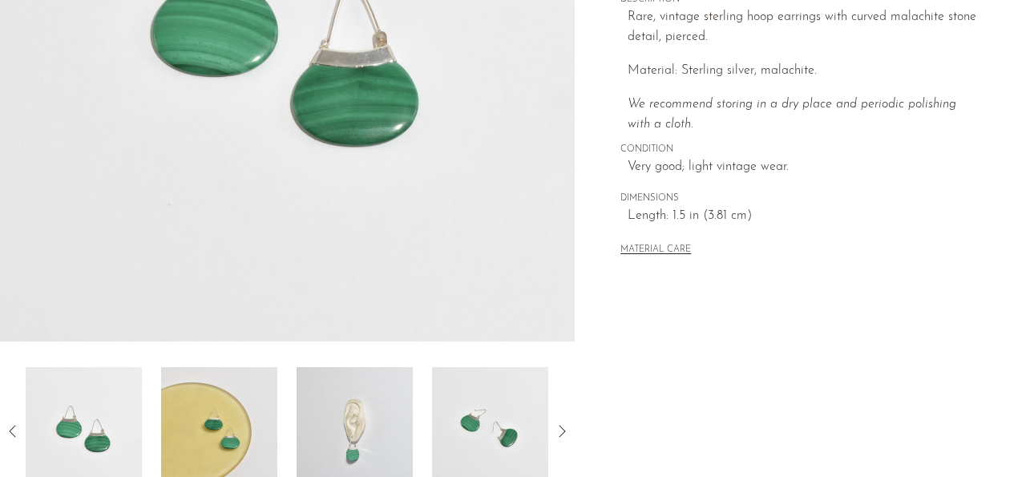
click at [387, 450] on img at bounding box center [354, 431] width 116 height 128
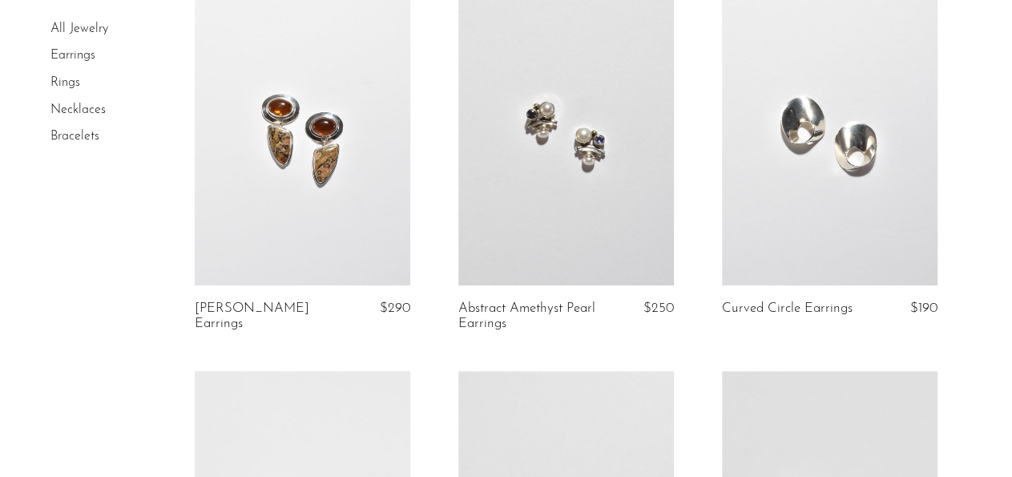
scroll to position [167, 0]
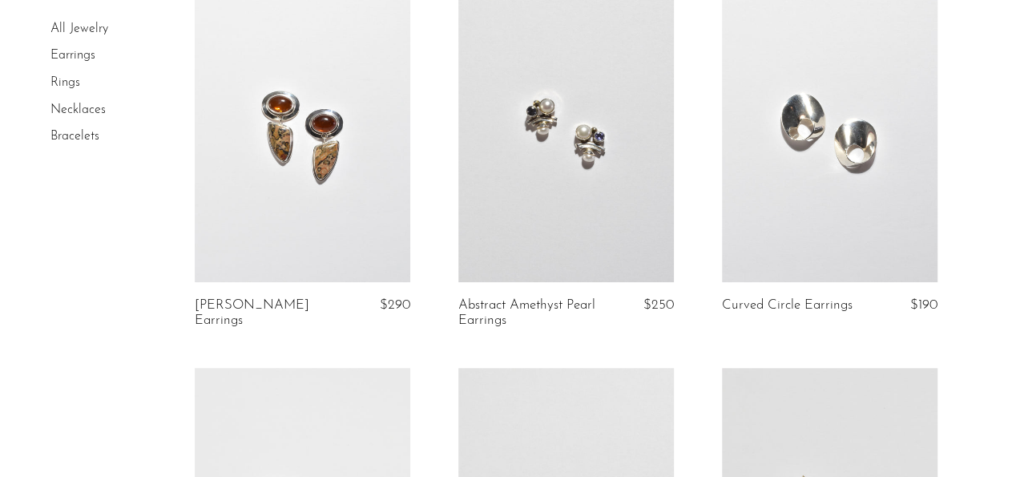
click at [493, 228] on link at bounding box center [566, 131] width 216 height 301
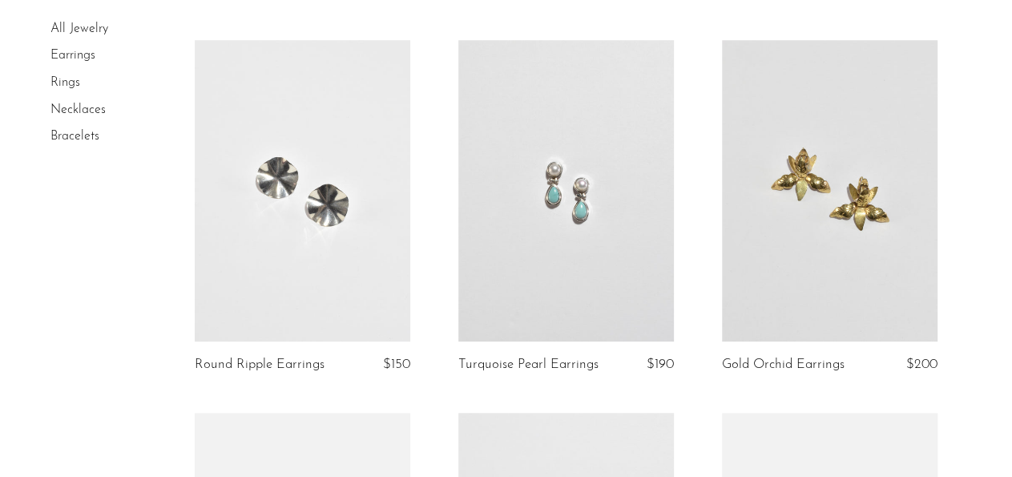
scroll to position [500, 0]
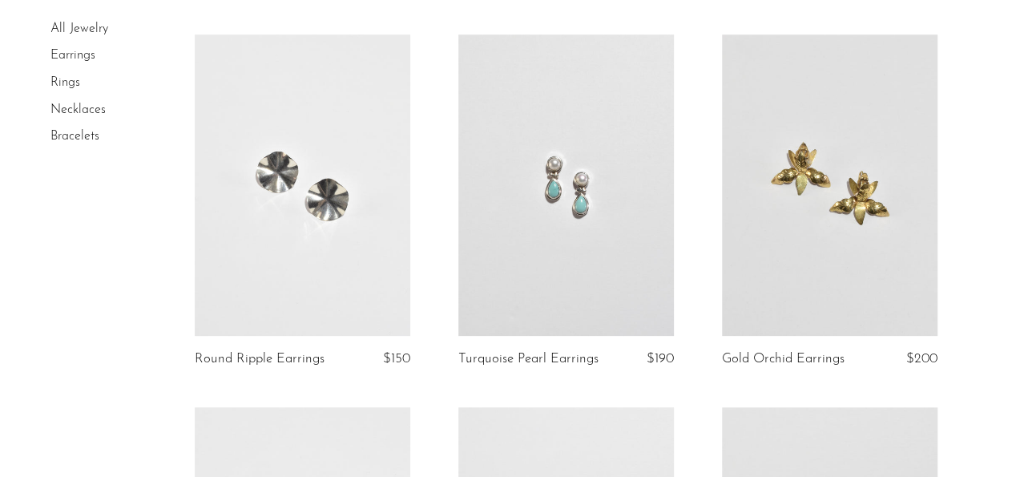
click at [560, 268] on link at bounding box center [566, 184] width 216 height 301
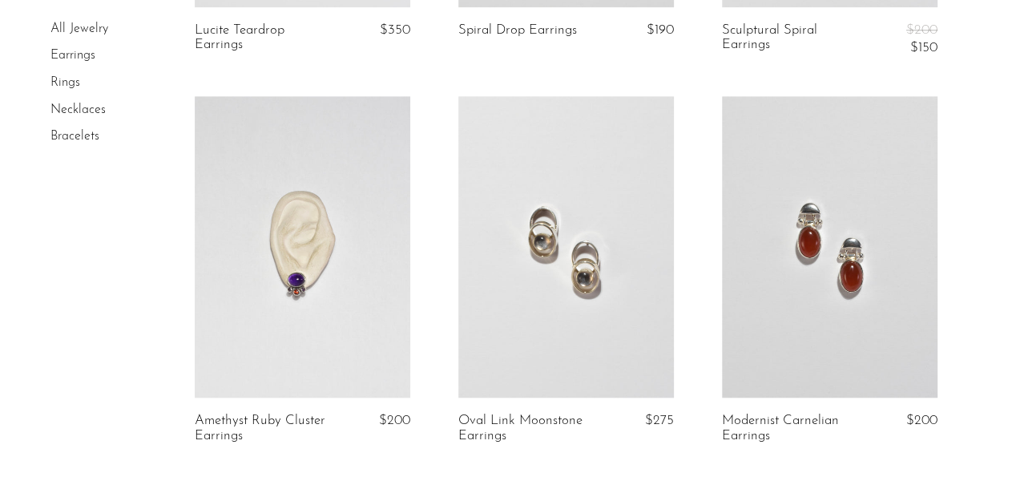
scroll to position [3917, 0]
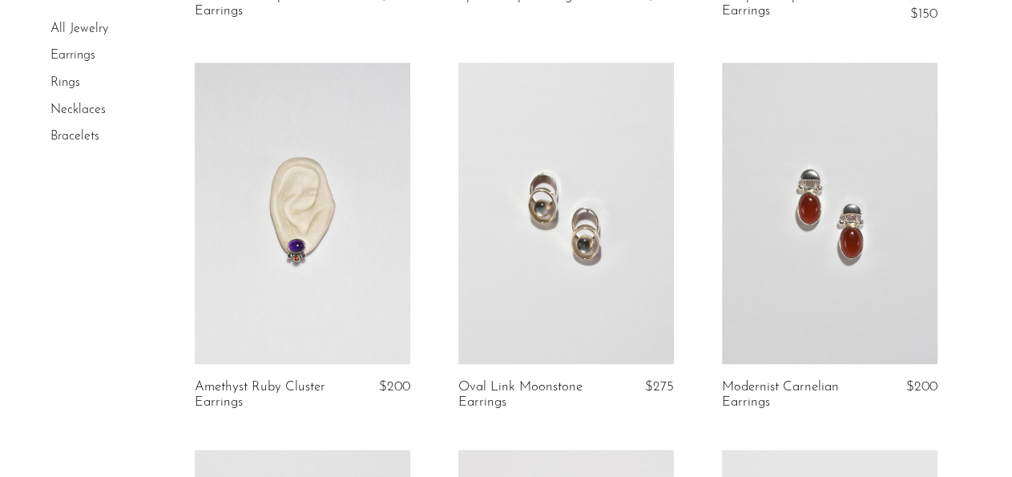
click at [885, 345] on link at bounding box center [830, 213] width 216 height 301
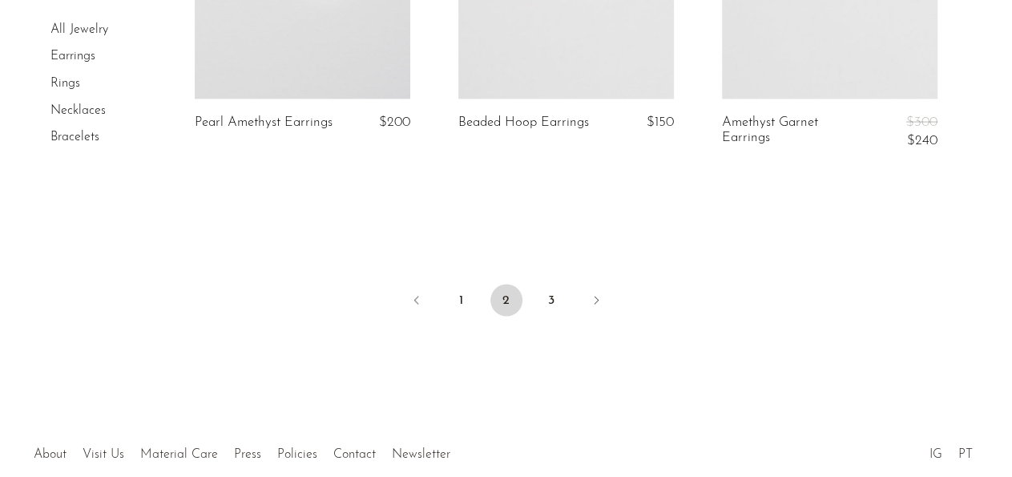
scroll to position [4584, 0]
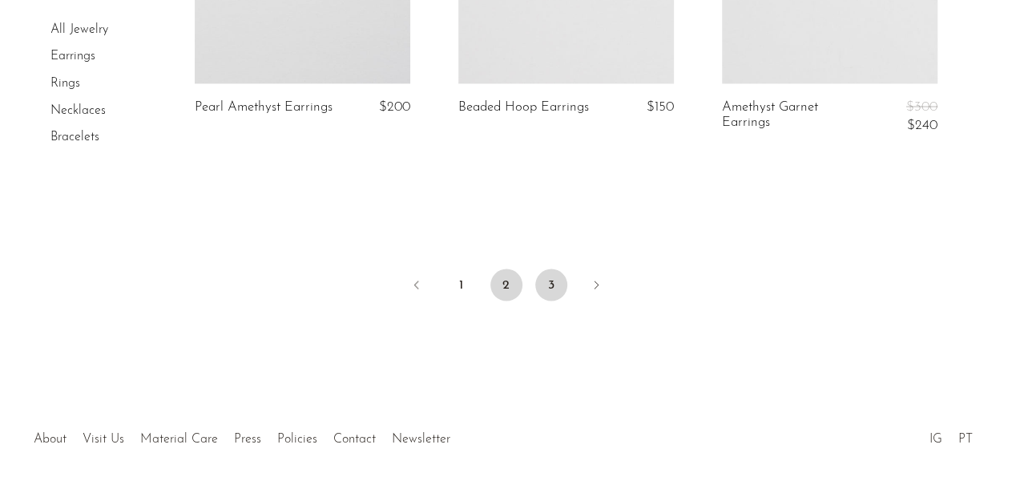
click at [559, 278] on link "3" at bounding box center [551, 285] width 32 height 32
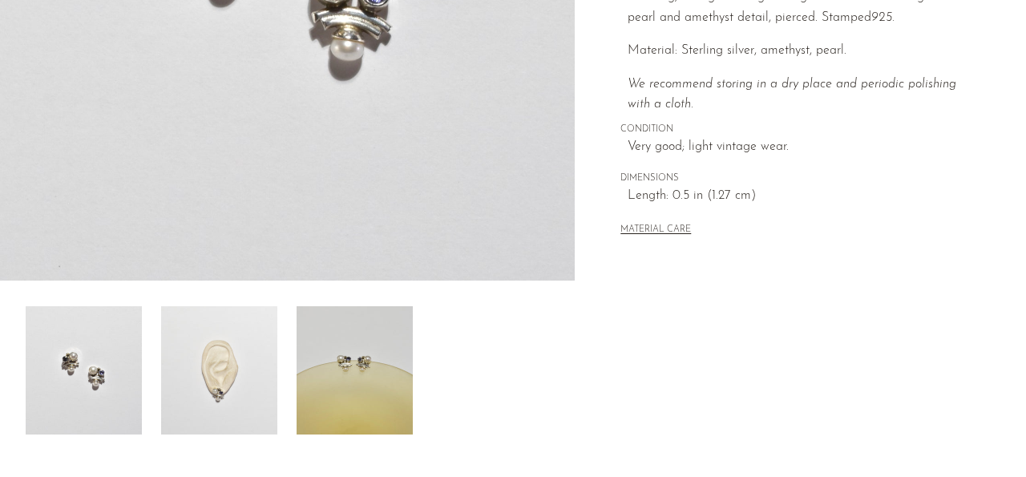
scroll to position [417, 0]
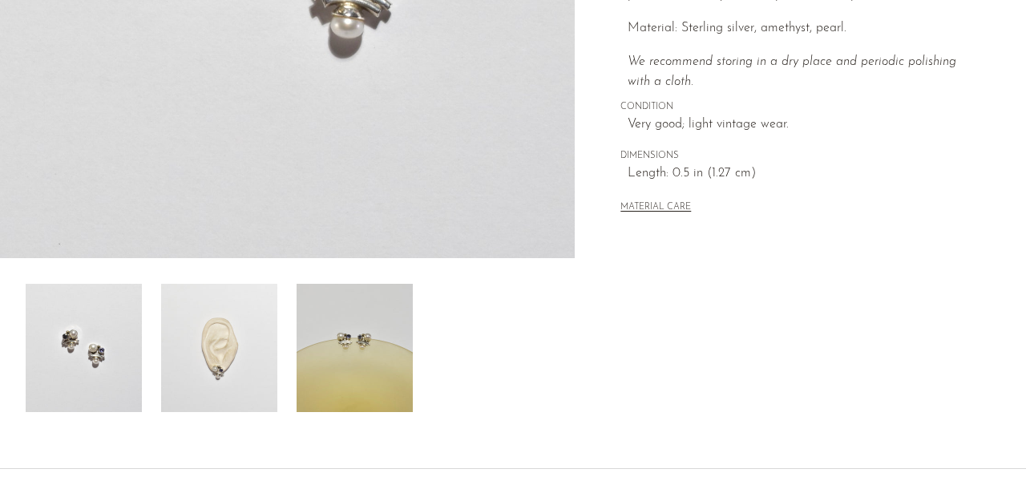
click at [222, 375] on img at bounding box center [219, 348] width 116 height 128
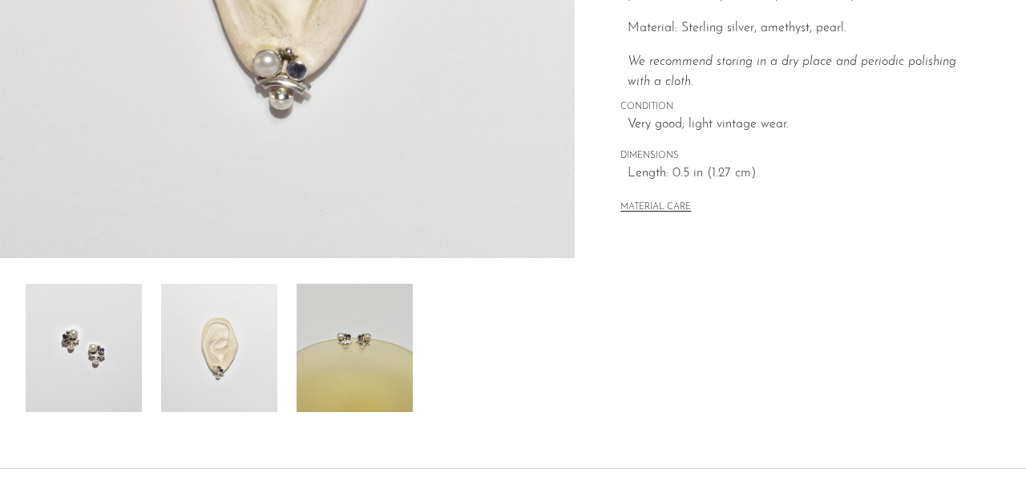
click at [75, 365] on img at bounding box center [84, 348] width 116 height 128
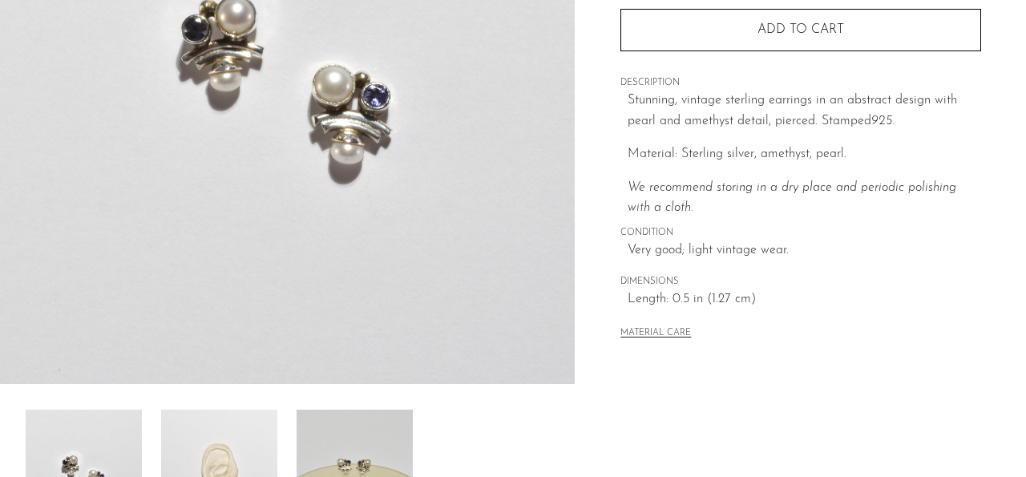
scroll to position [167, 0]
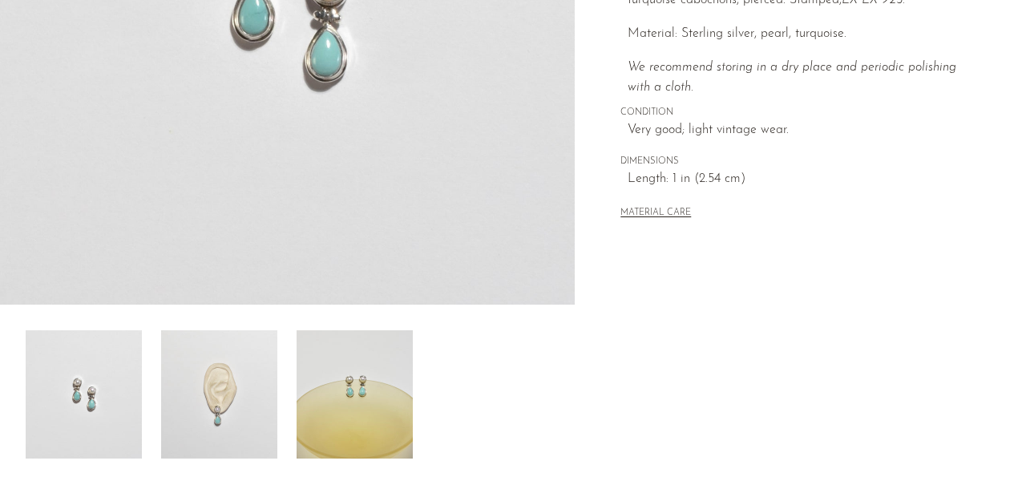
scroll to position [417, 0]
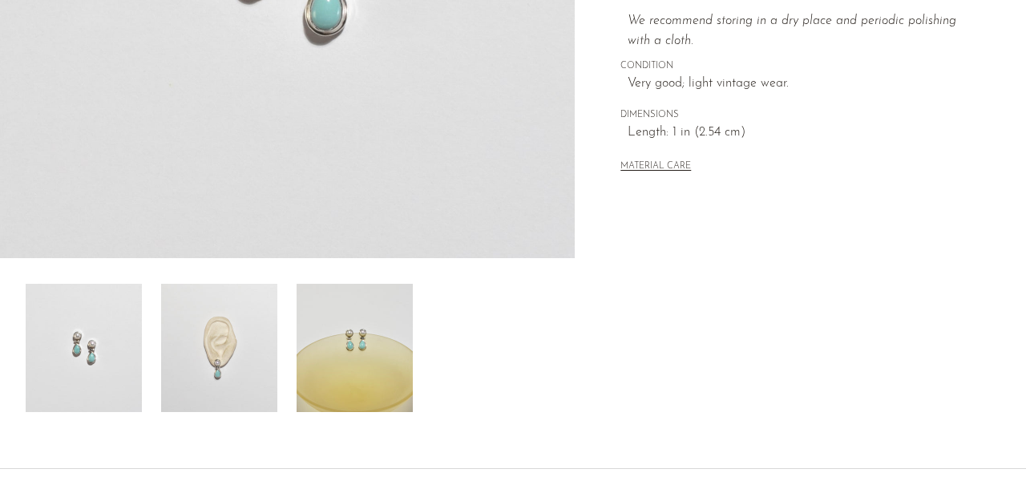
click at [223, 389] on img at bounding box center [219, 348] width 116 height 128
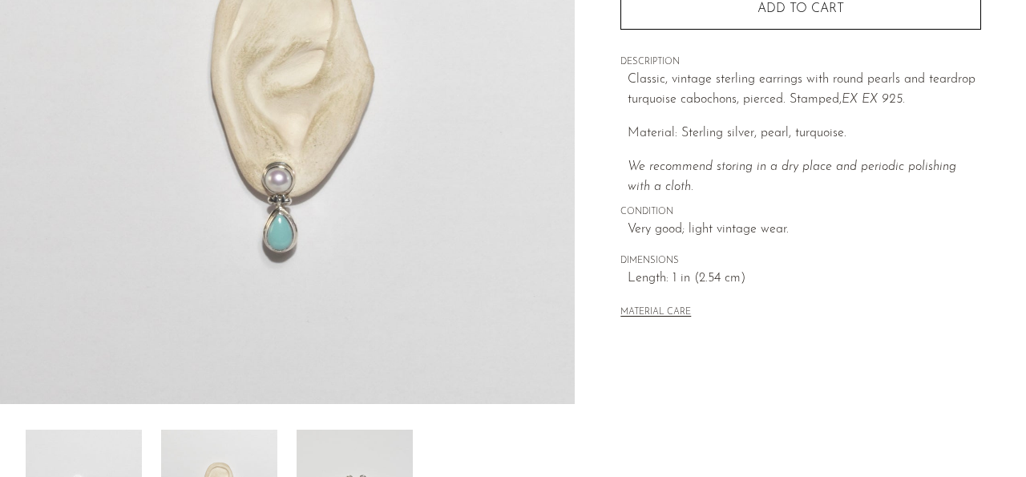
scroll to position [250, 0]
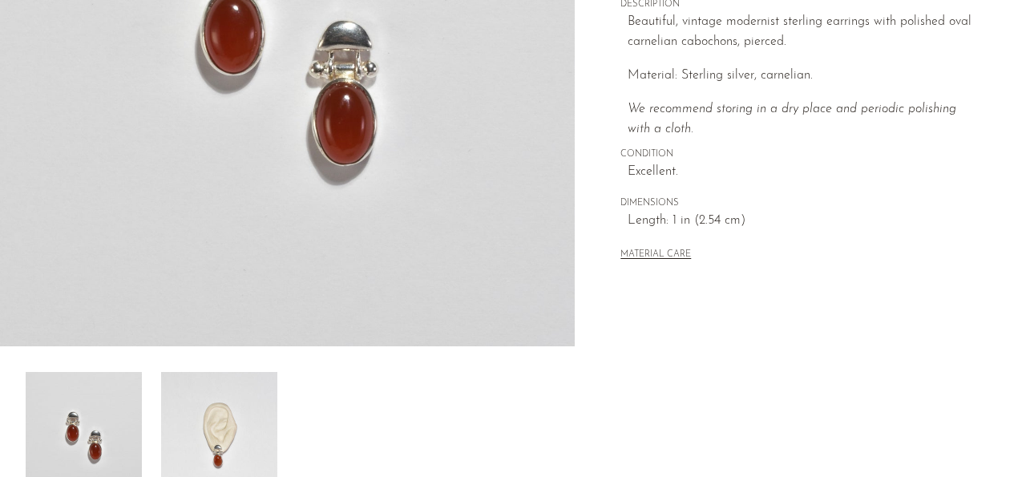
scroll to position [333, 0]
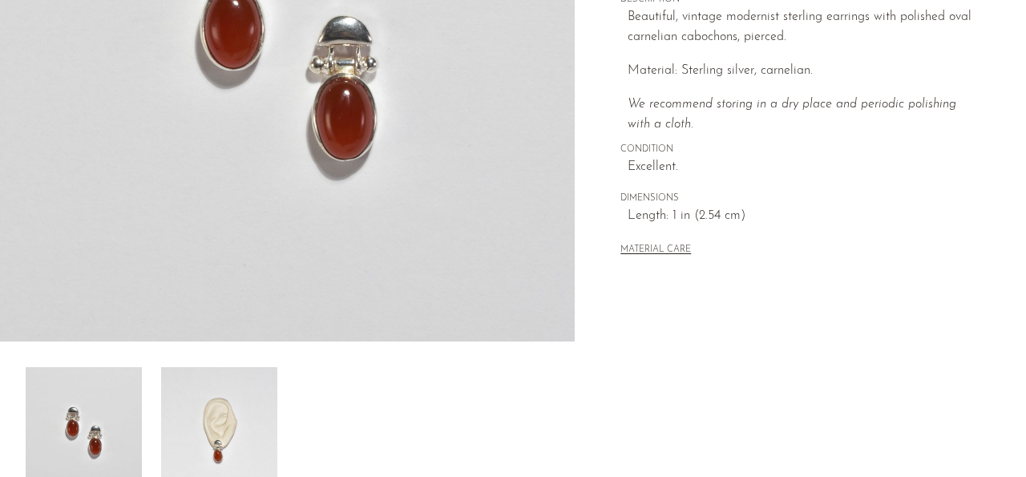
click at [230, 462] on img at bounding box center [219, 431] width 116 height 128
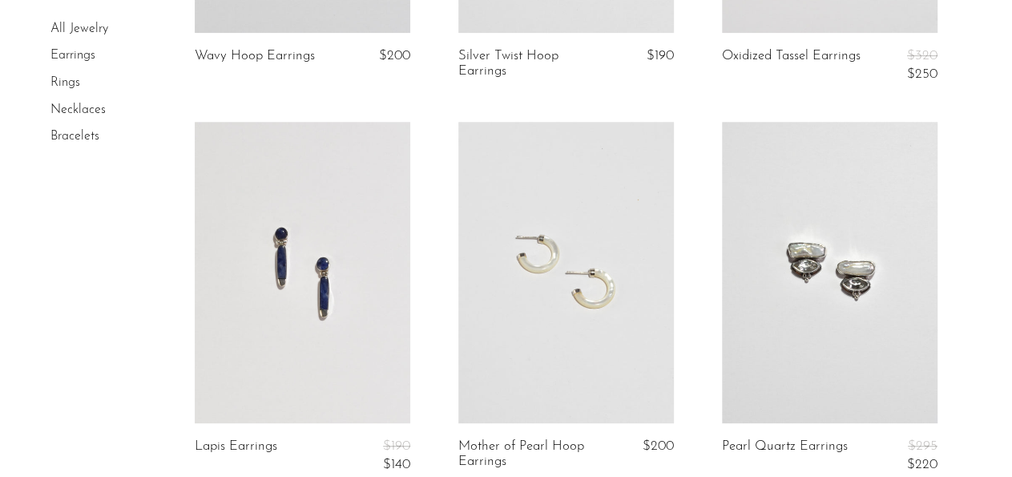
scroll to position [500, 0]
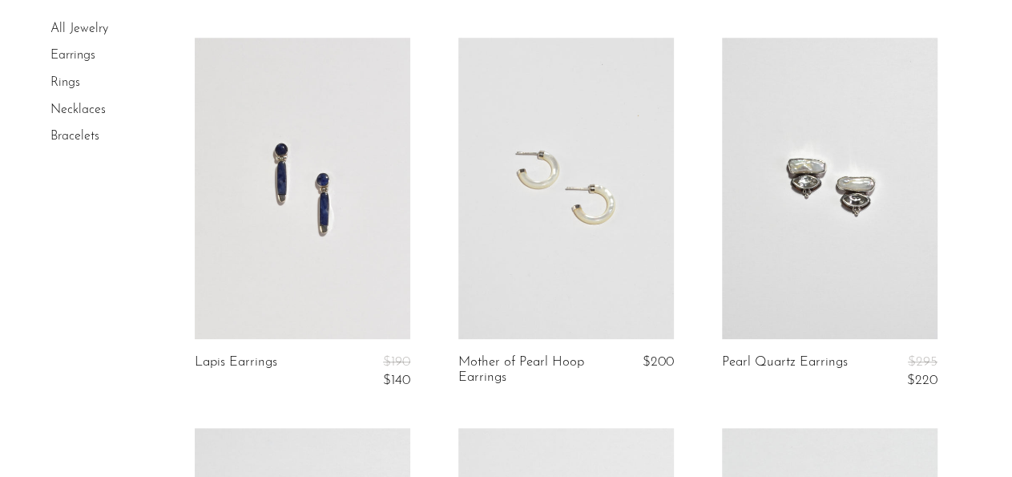
click at [555, 292] on link at bounding box center [566, 188] width 216 height 301
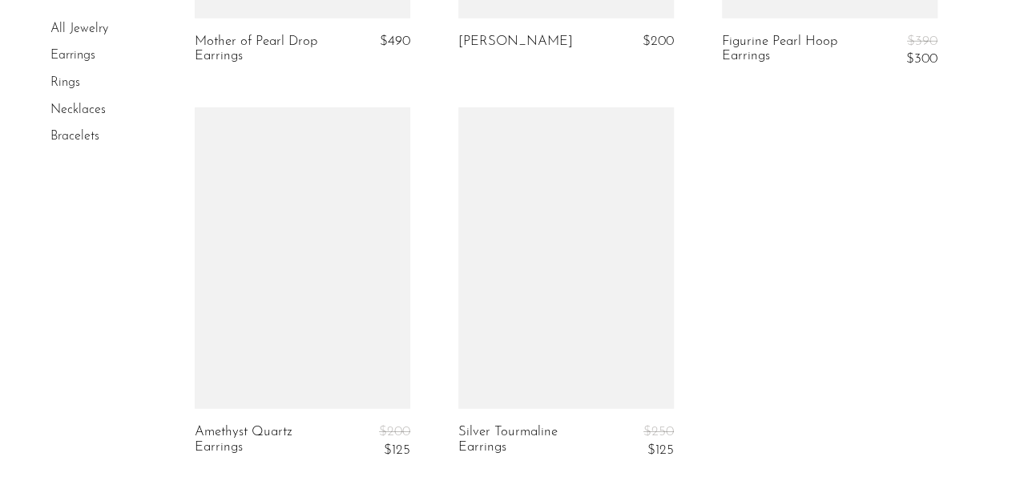
scroll to position [2417, 0]
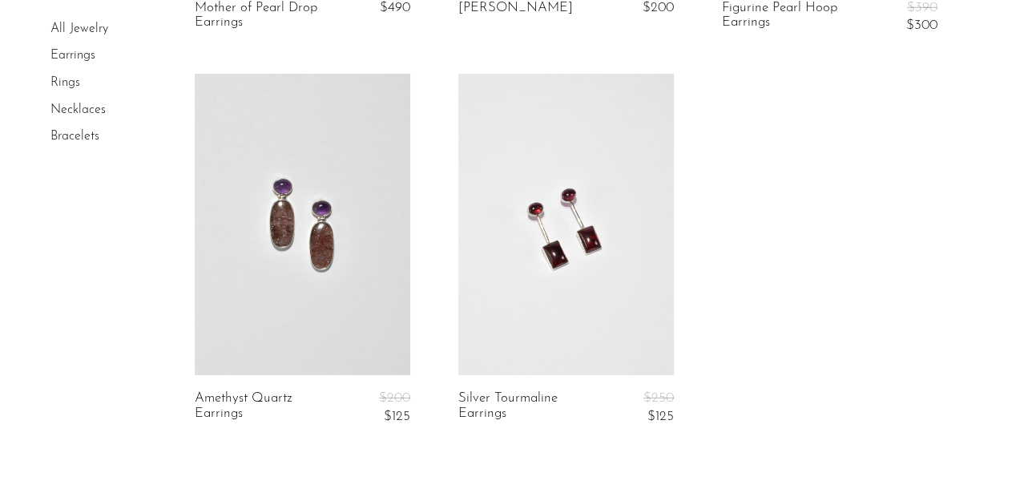
click at [67, 134] on link "Bracelets" at bounding box center [74, 136] width 49 height 13
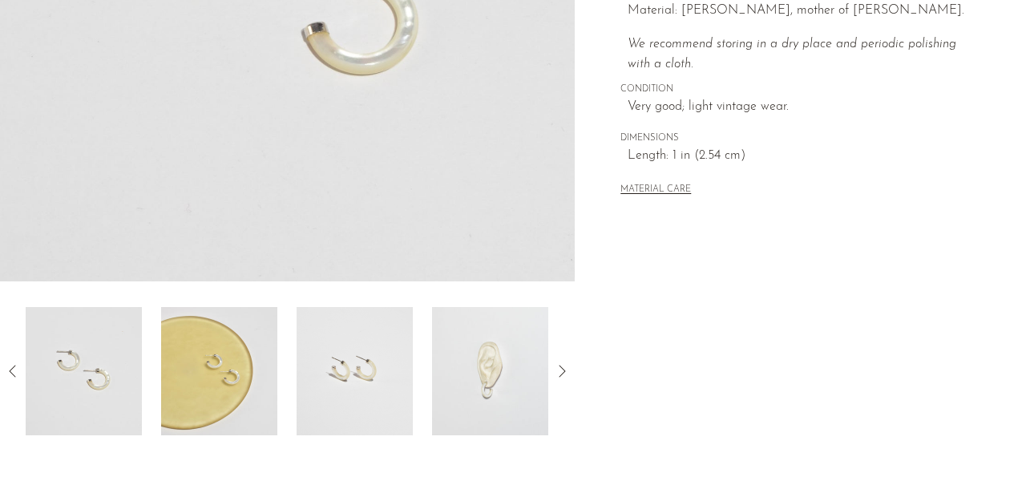
scroll to position [417, 0]
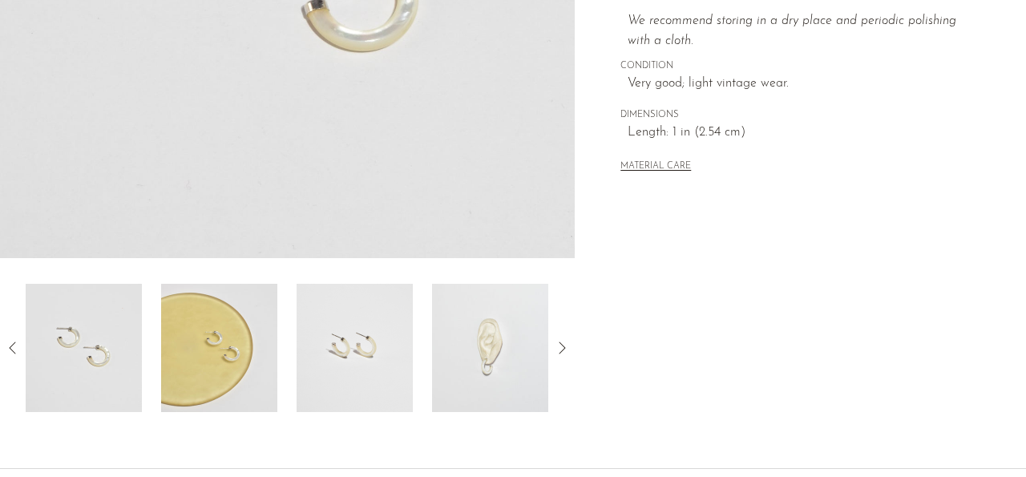
click at [496, 382] on img at bounding box center [490, 348] width 116 height 128
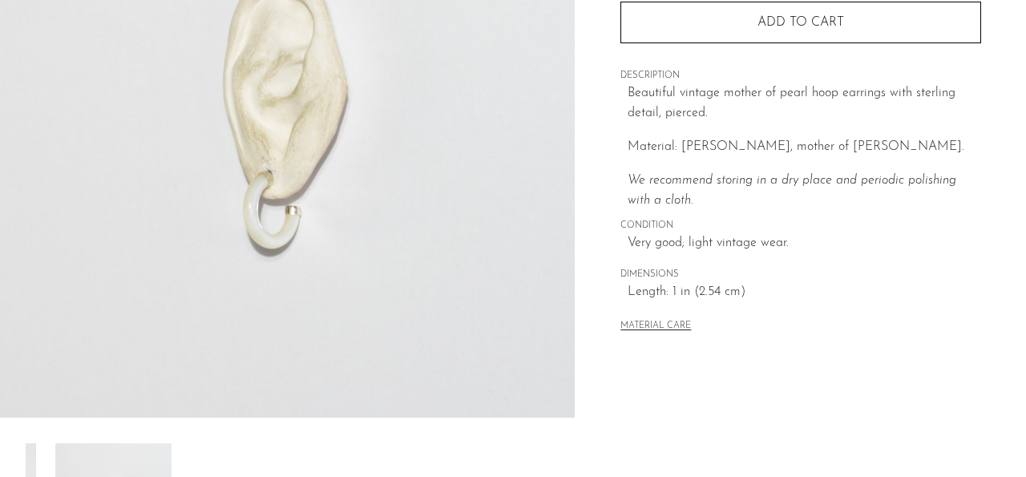
scroll to position [250, 0]
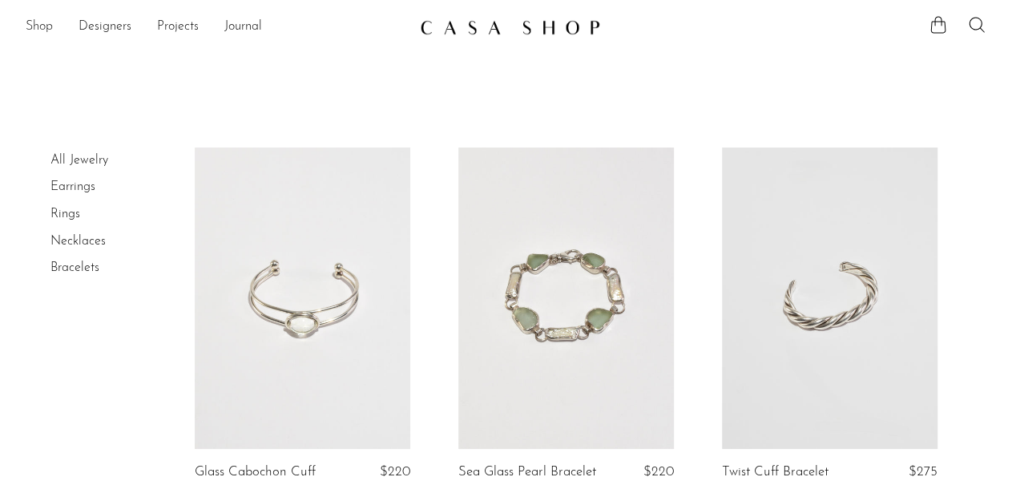
click at [41, 25] on link "Shop" at bounding box center [39, 27] width 27 height 21
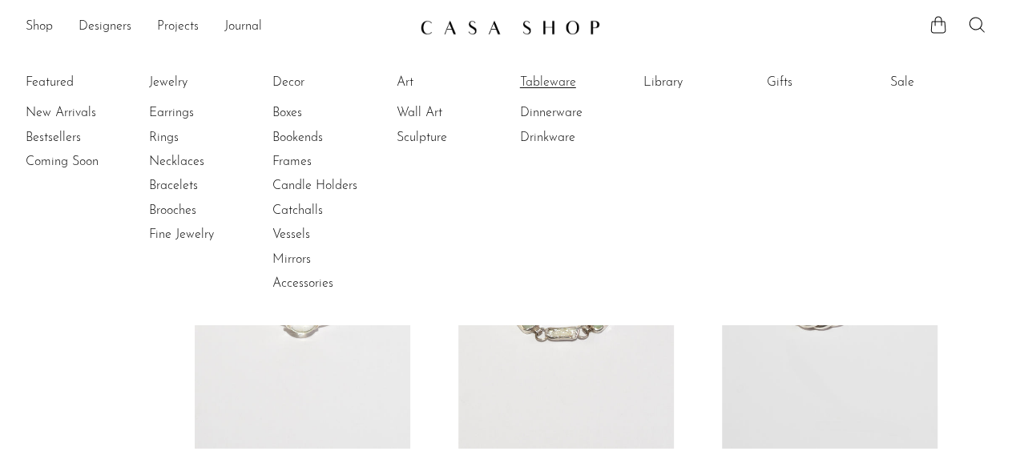
click at [545, 81] on link "Tableware" at bounding box center [580, 83] width 120 height 18
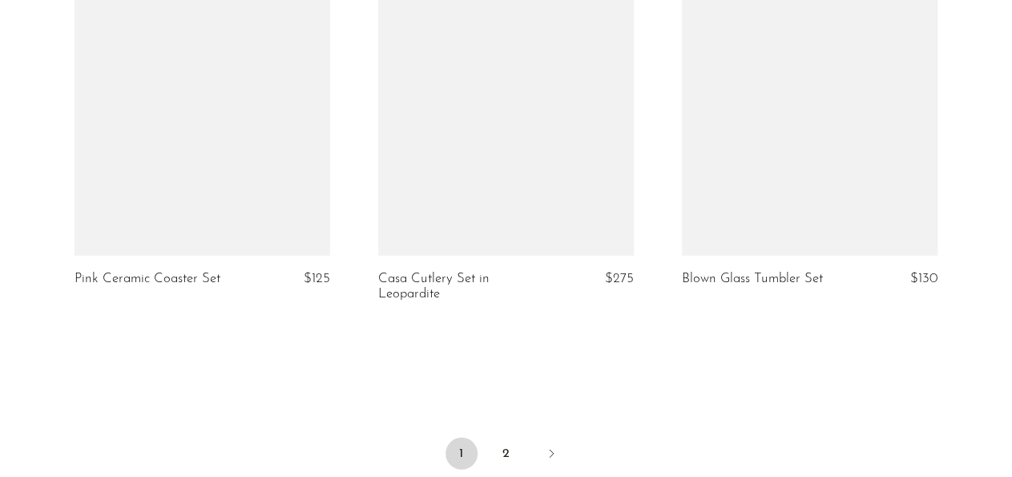
scroll to position [5084, 0]
